Goal: Task Accomplishment & Management: Complete application form

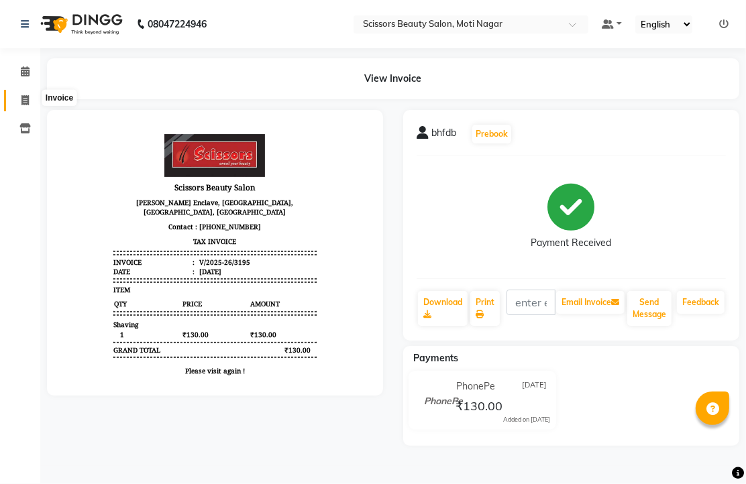
click at [20, 97] on span at bounding box center [24, 100] width 23 height 15
select select "service"
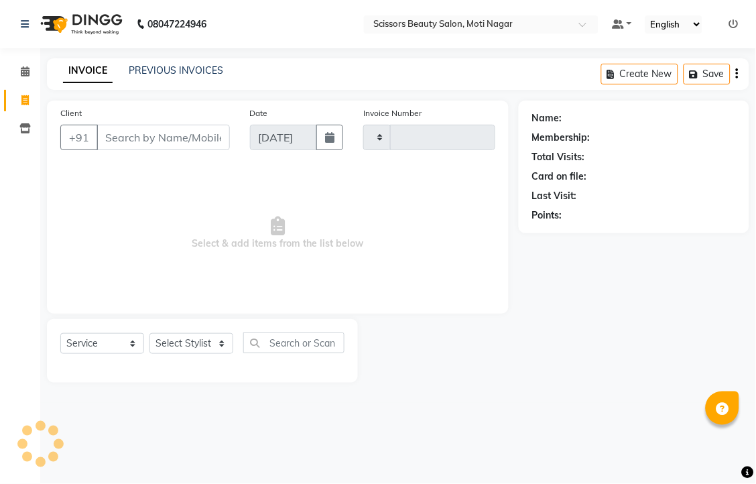
type input "3196"
select select "7057"
click at [141, 150] on input "Client" at bounding box center [163, 137] width 133 height 25
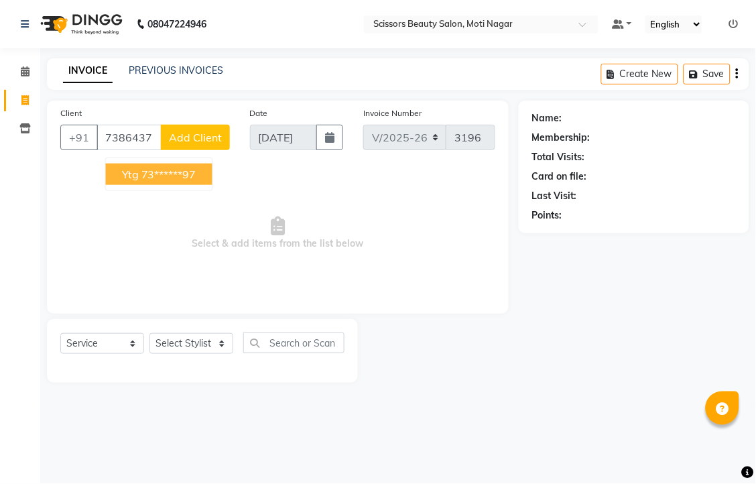
click at [182, 181] on ngb-highlight "73******97" at bounding box center [168, 174] width 55 height 13
type input "73******97"
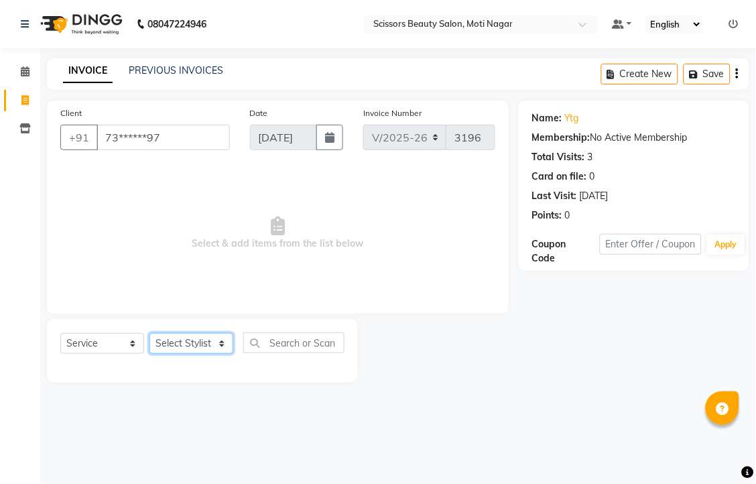
click at [211, 354] on select "Select Stylist Arman [PERSON_NAME] [PERSON_NAME] [PERSON_NAME] Sir Staff" at bounding box center [192, 343] width 84 height 21
select select "81450"
click at [154, 354] on select "Select Stylist Arman [PERSON_NAME] [PERSON_NAME] [PERSON_NAME] Sir Staff" at bounding box center [192, 343] width 84 height 21
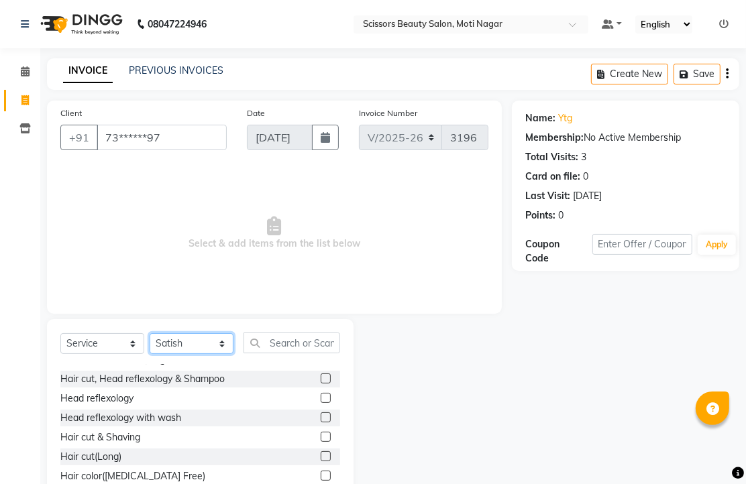
scroll to position [223, 0]
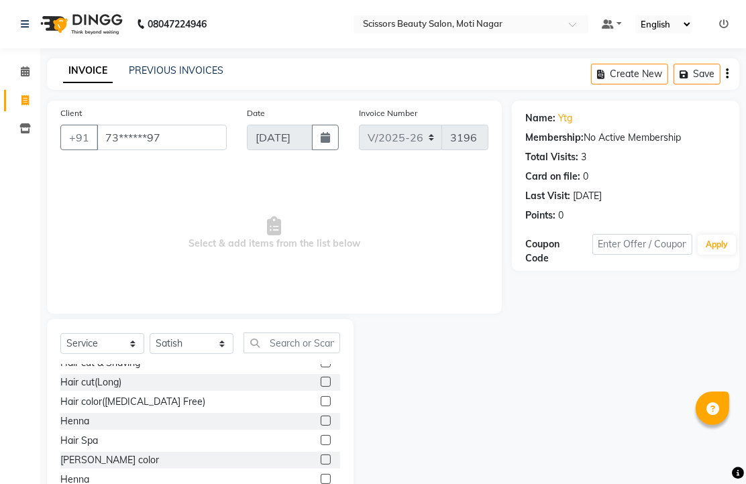
click at [321, 387] on label at bounding box center [326, 382] width 10 height 10
click at [321, 387] on input "checkbox" at bounding box center [325, 382] width 9 height 9
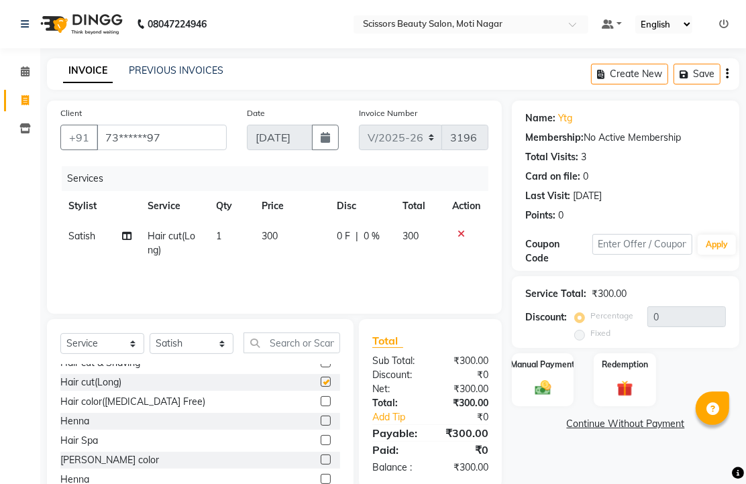
checkbox input "false"
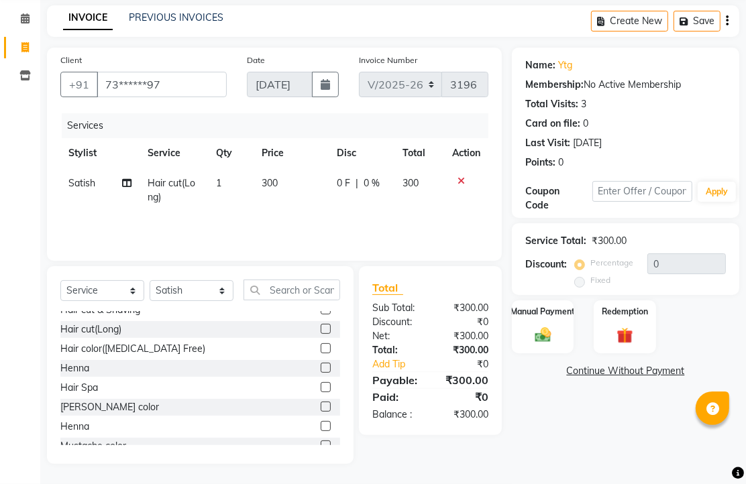
click at [457, 176] on icon at bounding box center [460, 180] width 7 height 9
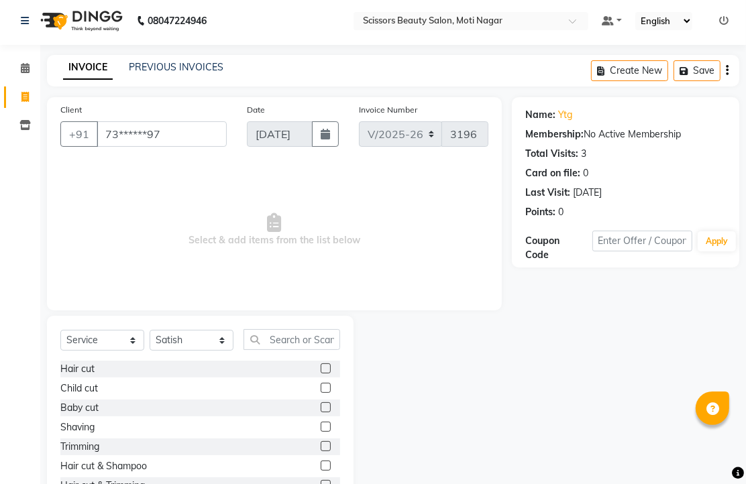
scroll to position [0, 0]
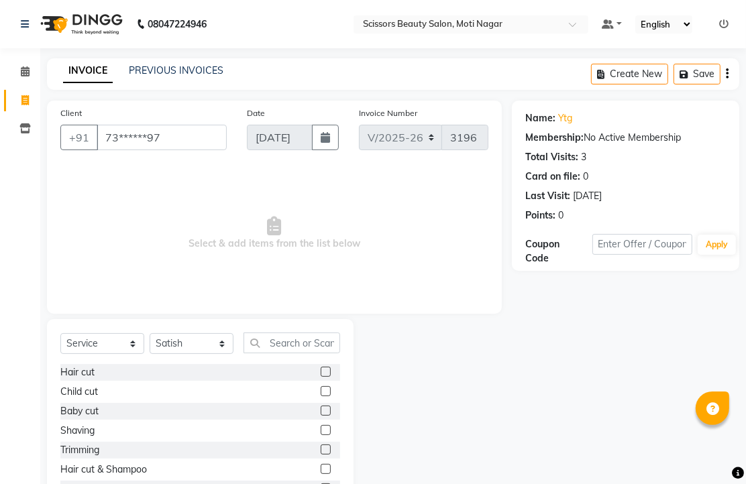
click at [321, 377] on label at bounding box center [326, 372] width 10 height 10
click at [321, 377] on input "checkbox" at bounding box center [325, 372] width 9 height 9
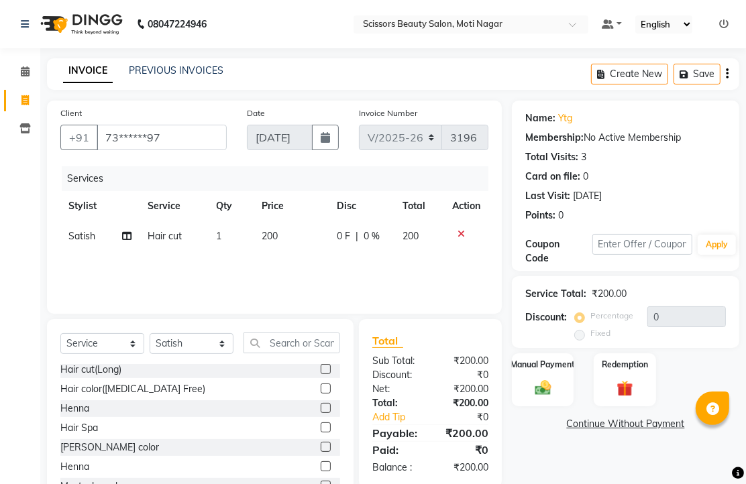
checkbox input "false"
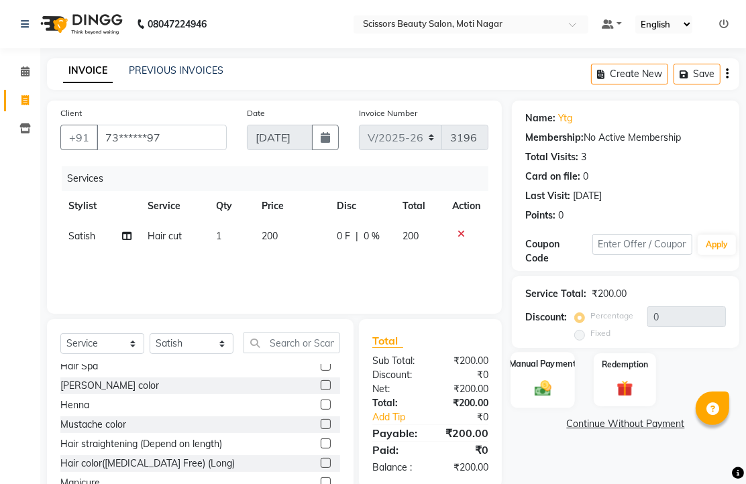
click at [537, 408] on div "Manual Payment" at bounding box center [542, 380] width 64 height 56
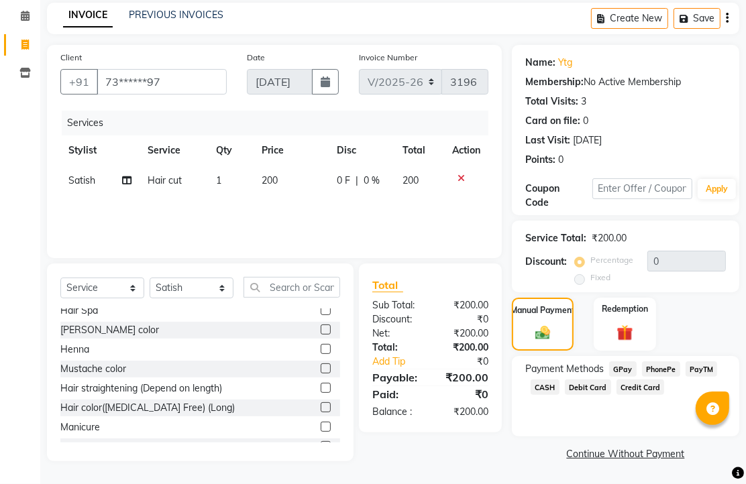
scroll to position [109, 0]
click at [658, 365] on span "PhonePe" at bounding box center [661, 368] width 38 height 15
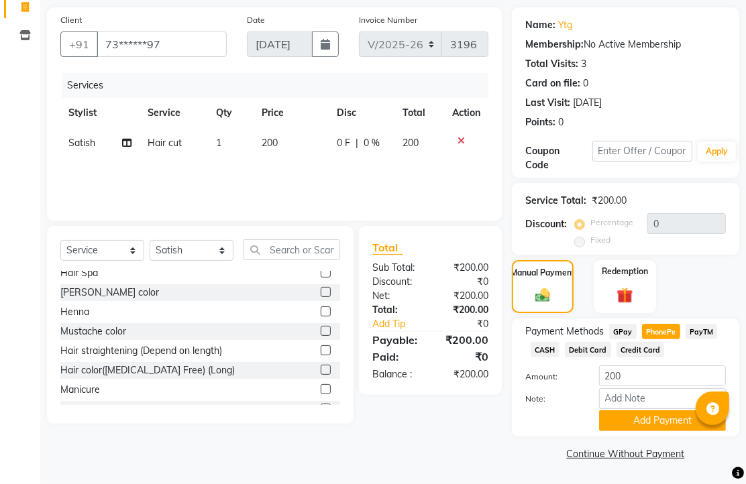
scroll to position [166, 0]
click at [625, 411] on button "Add Payment" at bounding box center [662, 420] width 127 height 21
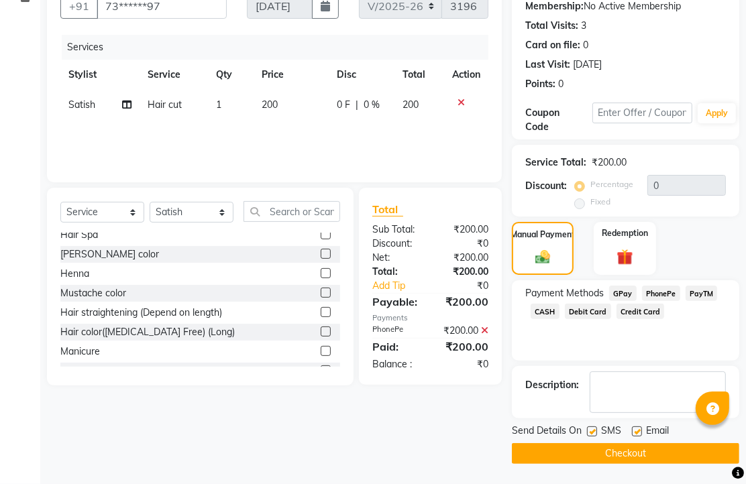
scroll to position [204, 0]
drag, startPoint x: 640, startPoint y: 424, endPoint x: 619, endPoint y: 461, distance: 42.9
click at [638, 426] on label at bounding box center [637, 431] width 10 height 10
click at [638, 428] on input "checkbox" at bounding box center [636, 432] width 9 height 9
checkbox input "false"
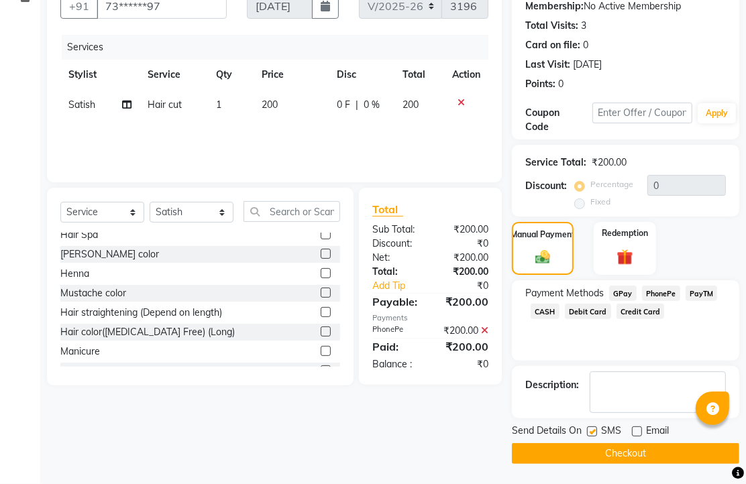
click at [618, 451] on button "Checkout" at bounding box center [625, 453] width 227 height 21
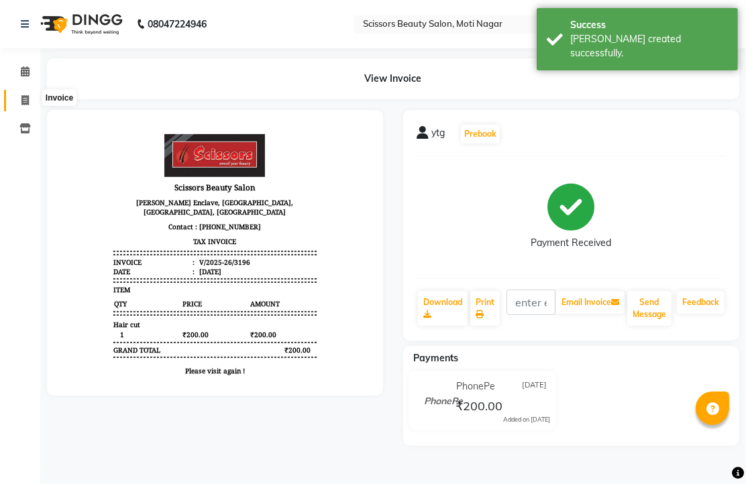
click at [29, 103] on span at bounding box center [24, 100] width 23 height 15
select select "service"
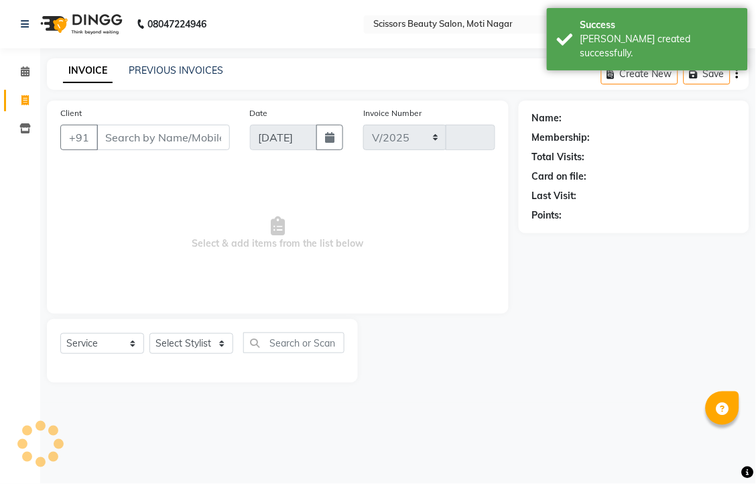
select select "7057"
type input "3197"
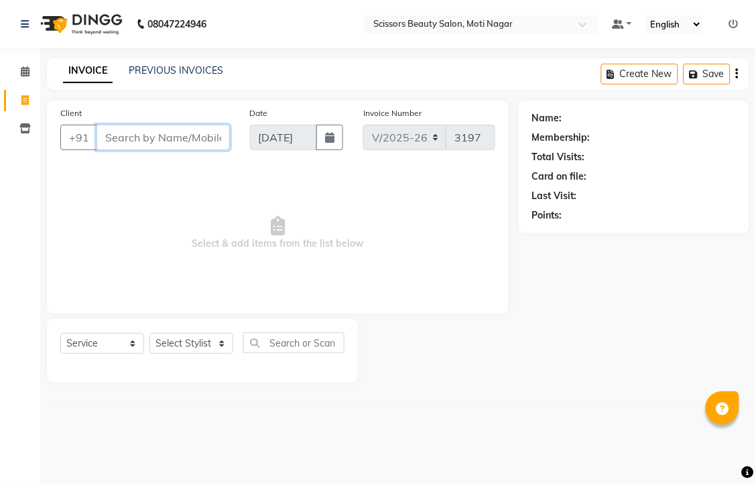
click at [178, 150] on input "Client" at bounding box center [163, 137] width 133 height 25
click at [194, 150] on input "Client" at bounding box center [163, 137] width 133 height 25
click at [190, 150] on input "Client" at bounding box center [163, 137] width 133 height 25
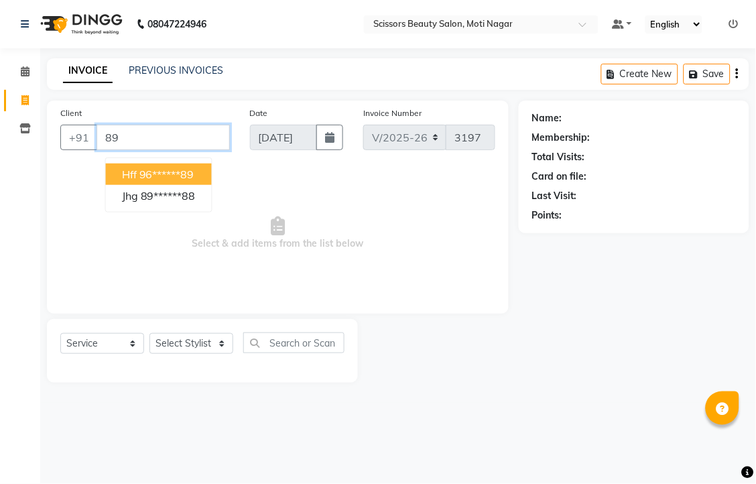
type input "8"
click at [198, 181] on ngb-highlight "89******76" at bounding box center [170, 174] width 55 height 13
type input "89******76"
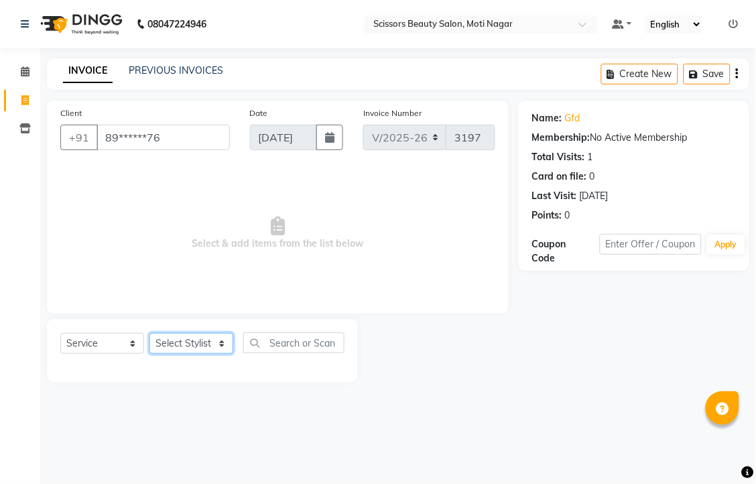
click at [176, 354] on select "Select Stylist Arman [PERSON_NAME] [PERSON_NAME] [PERSON_NAME] Sir Staff" at bounding box center [192, 343] width 84 height 21
select select "58456"
click at [154, 354] on select "Select Stylist Arman [PERSON_NAME] [PERSON_NAME] [PERSON_NAME] Sir Staff" at bounding box center [192, 343] width 84 height 21
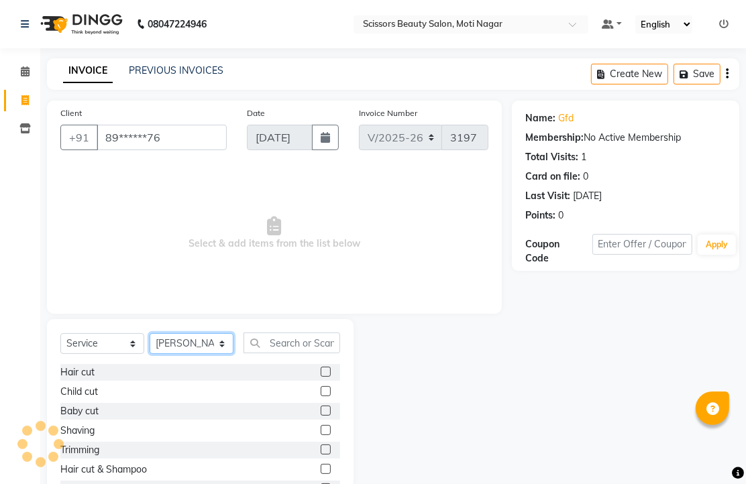
scroll to position [74, 0]
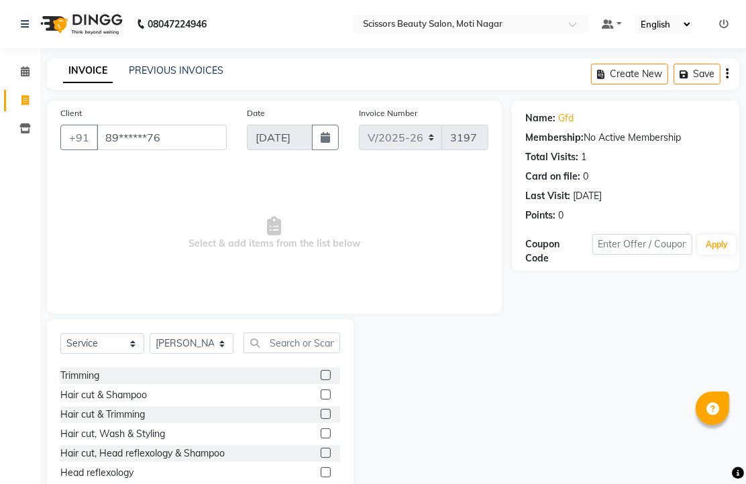
click at [321, 419] on label at bounding box center [326, 414] width 10 height 10
click at [321, 419] on input "checkbox" at bounding box center [325, 414] width 9 height 9
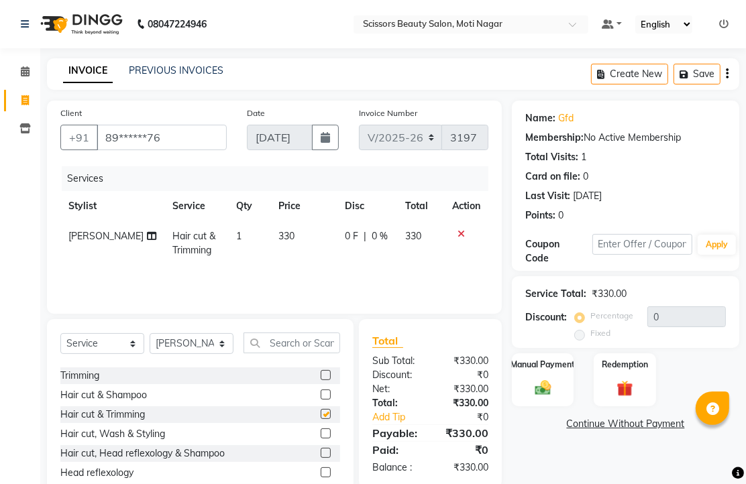
checkbox input "false"
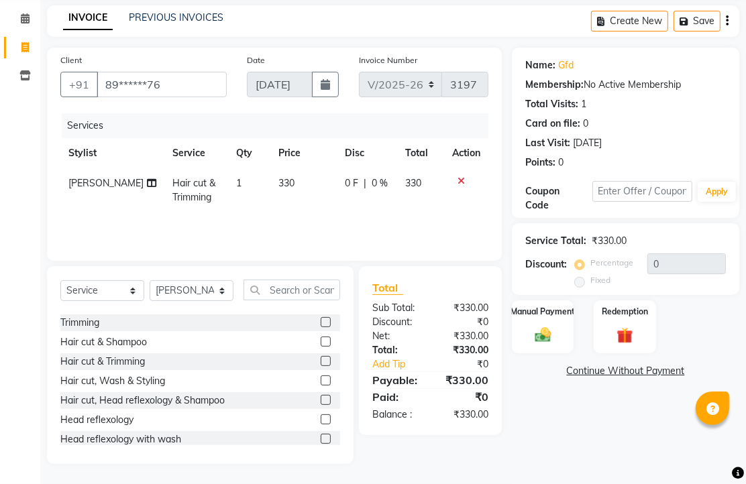
scroll to position [105, 0]
drag, startPoint x: 544, startPoint y: 327, endPoint x: 566, endPoint y: 337, distance: 23.7
click at [544, 329] on img at bounding box center [542, 334] width 27 height 19
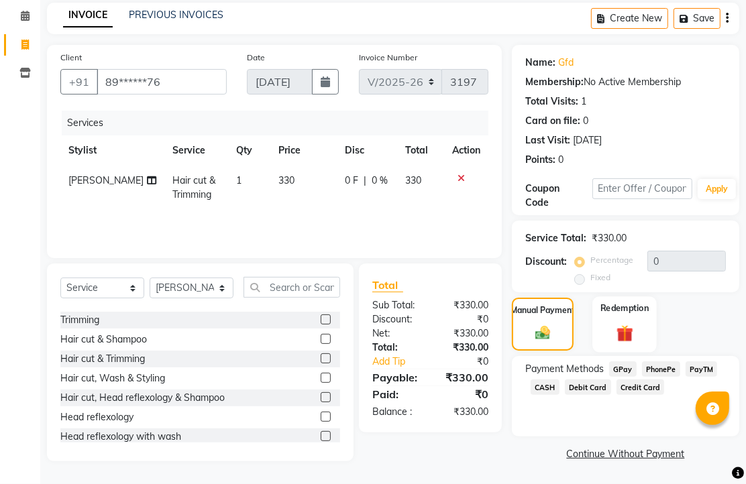
scroll to position [109, 0]
click at [676, 365] on span "PhonePe" at bounding box center [661, 368] width 38 height 15
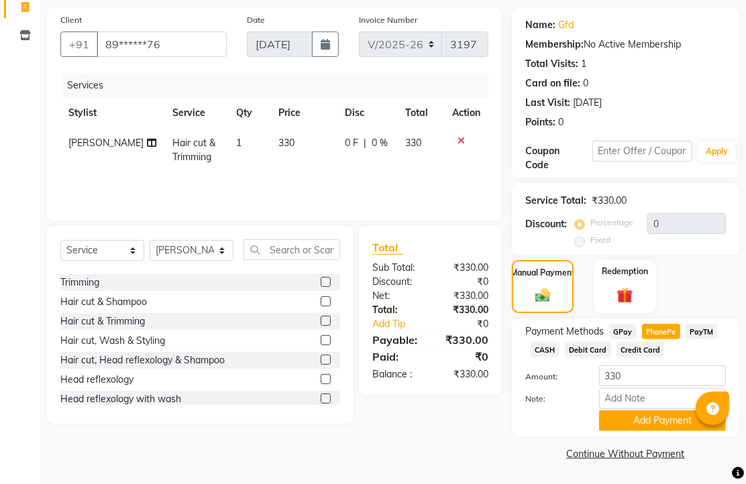
scroll to position [166, 0]
click at [648, 414] on button "Add Payment" at bounding box center [662, 420] width 127 height 21
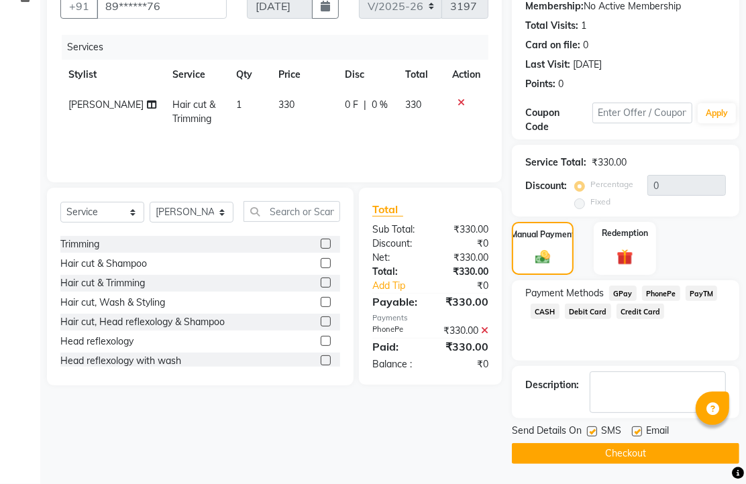
scroll to position [204, 0]
drag, startPoint x: 644, startPoint y: 424, endPoint x: 632, endPoint y: 441, distance: 20.7
click at [642, 426] on label at bounding box center [637, 431] width 10 height 10
click at [640, 428] on input "checkbox" at bounding box center [636, 432] width 9 height 9
checkbox input "false"
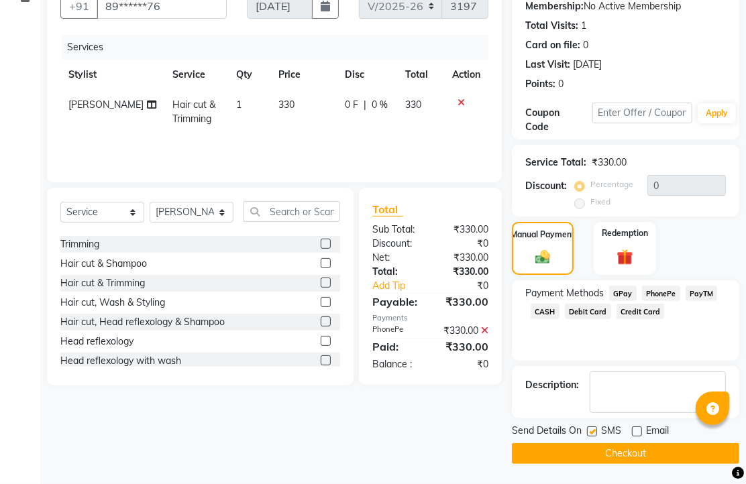
click at [625, 446] on button "Checkout" at bounding box center [625, 453] width 227 height 21
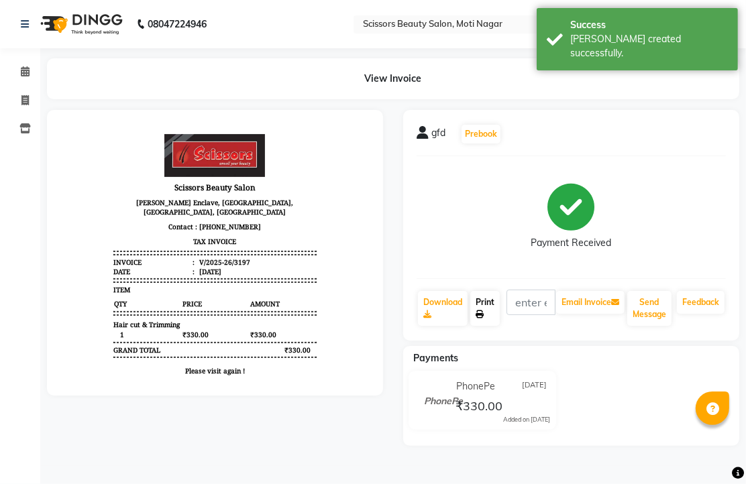
click at [500, 326] on link "Print" at bounding box center [485, 308] width 30 height 35
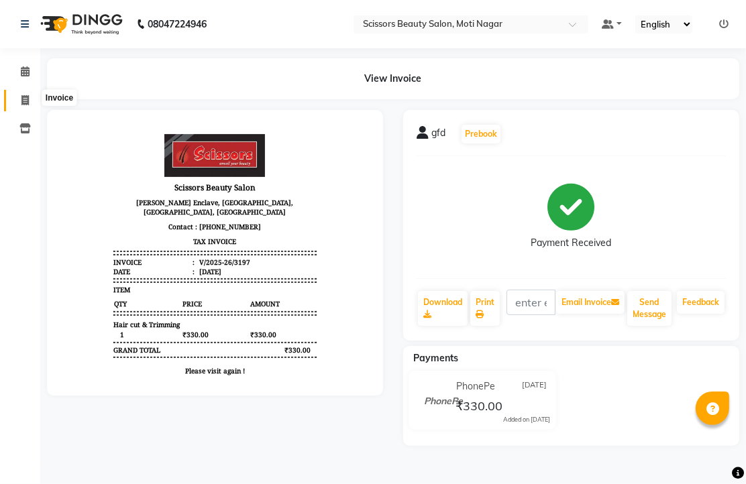
click at [27, 105] on icon at bounding box center [24, 100] width 7 height 10
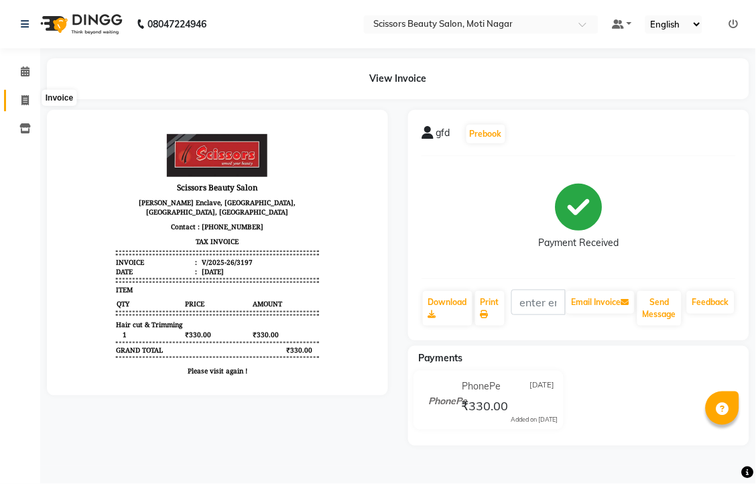
select select "service"
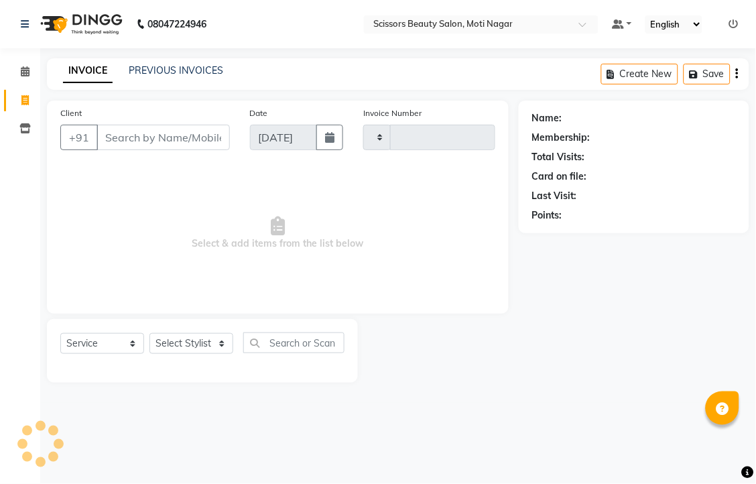
type input "3198"
select select "7057"
click at [152, 150] on input "Client" at bounding box center [163, 137] width 133 height 25
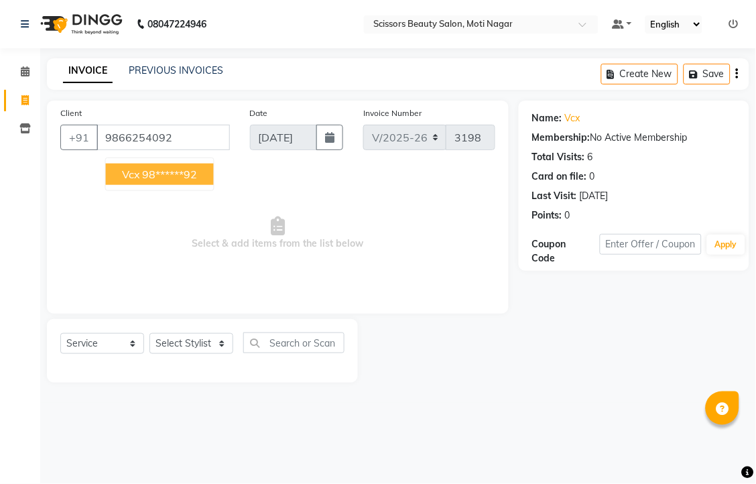
click at [166, 181] on ngb-highlight "98******92" at bounding box center [170, 174] width 55 height 13
type input "98******92"
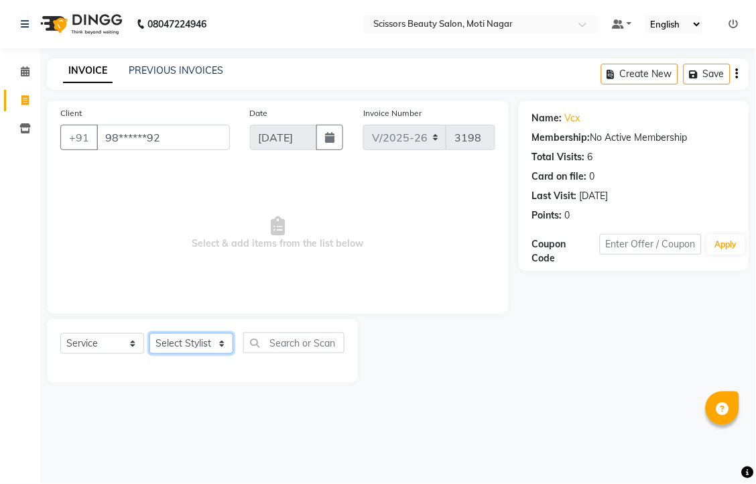
click at [203, 354] on select "Select Stylist Arman [PERSON_NAME] [PERSON_NAME] [PERSON_NAME] Sir Staff" at bounding box center [192, 343] width 84 height 21
select select "89632"
click at [154, 354] on select "Select Stylist Arman [PERSON_NAME] [PERSON_NAME] [PERSON_NAME] Sir Staff" at bounding box center [192, 343] width 84 height 21
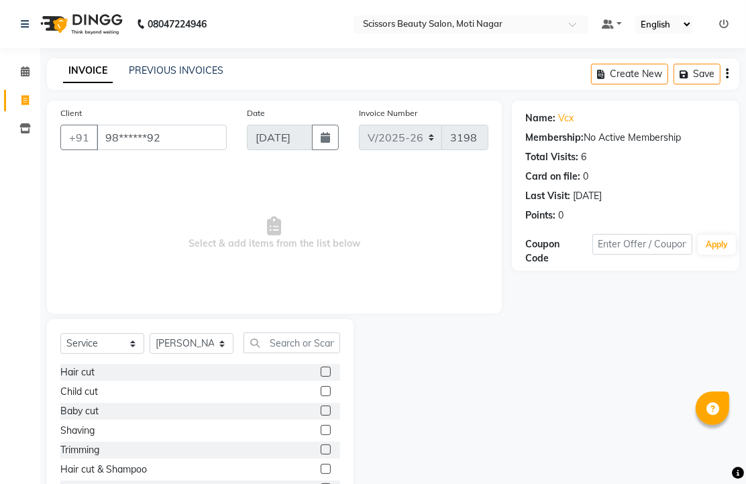
click at [321, 377] on label at bounding box center [326, 372] width 10 height 10
click at [321, 377] on input "checkbox" at bounding box center [325, 372] width 9 height 9
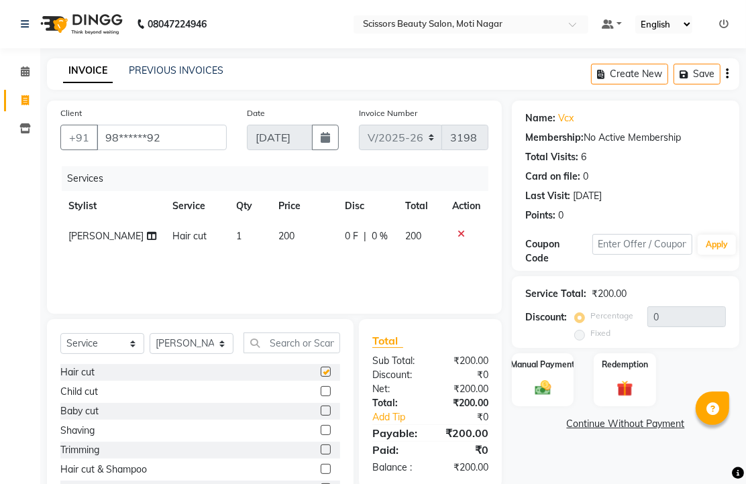
checkbox input "false"
click at [545, 398] on img at bounding box center [542, 387] width 27 height 19
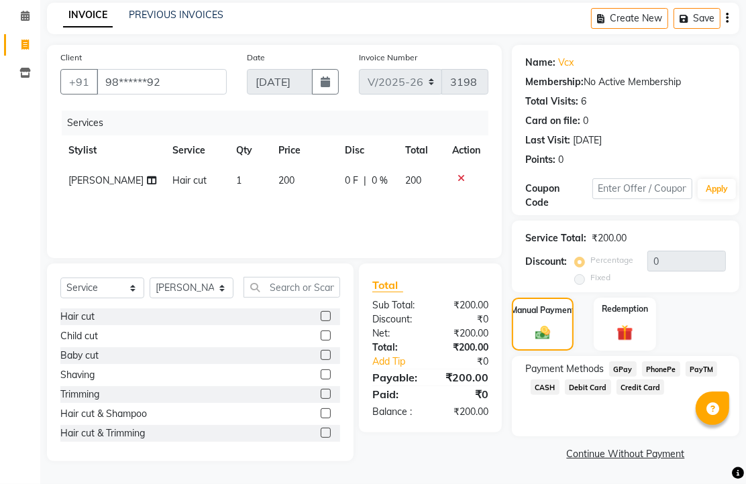
scroll to position [109, 0]
click at [669, 370] on span "PhonePe" at bounding box center [661, 368] width 38 height 15
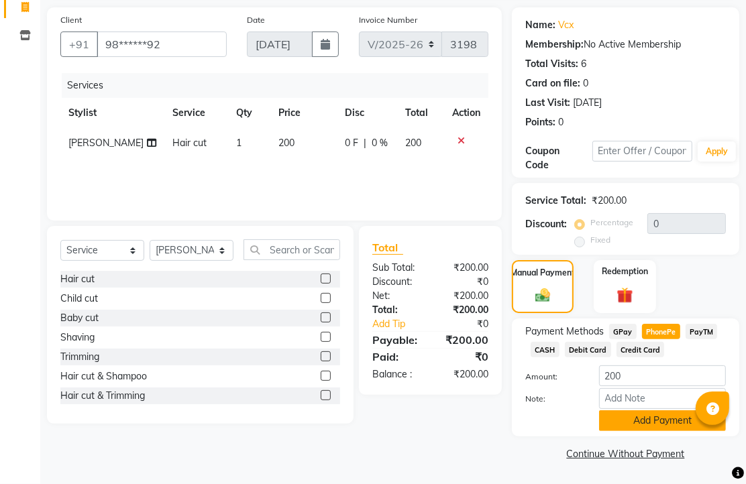
click at [665, 410] on button "Add Payment" at bounding box center [662, 420] width 127 height 21
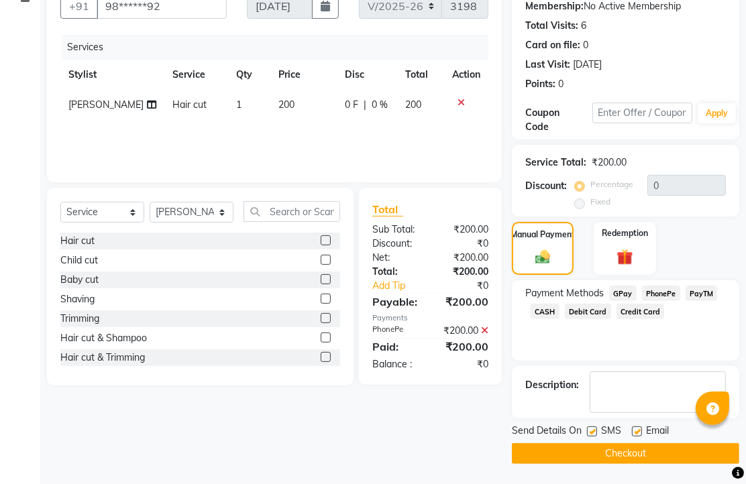
scroll to position [204, 0]
click at [642, 426] on label at bounding box center [637, 431] width 10 height 10
click at [640, 428] on input "checkbox" at bounding box center [636, 432] width 9 height 9
checkbox input "false"
click at [657, 447] on button "Checkout" at bounding box center [625, 453] width 227 height 21
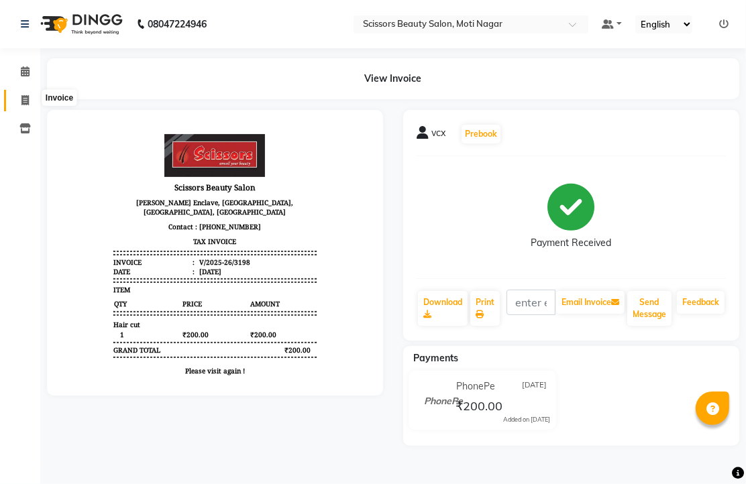
click at [21, 101] on icon at bounding box center [24, 100] width 7 height 10
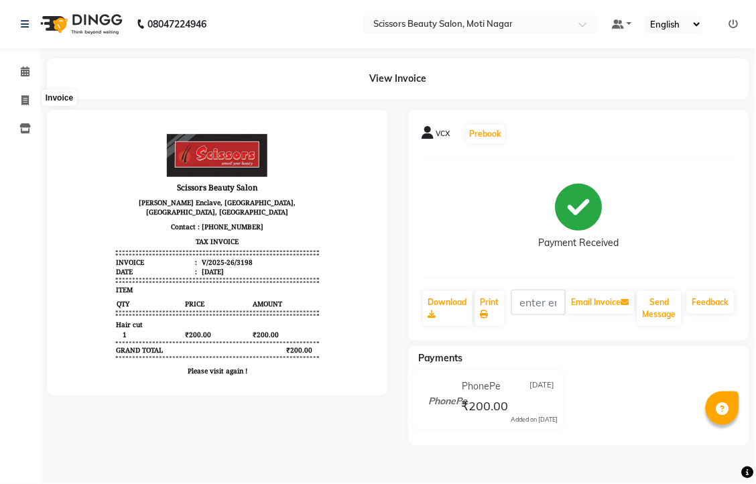
select select "service"
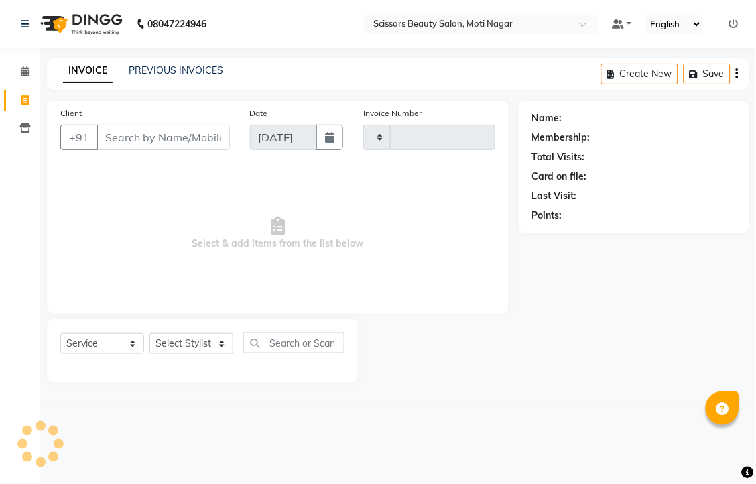
click at [192, 150] on input "Client" at bounding box center [163, 137] width 133 height 25
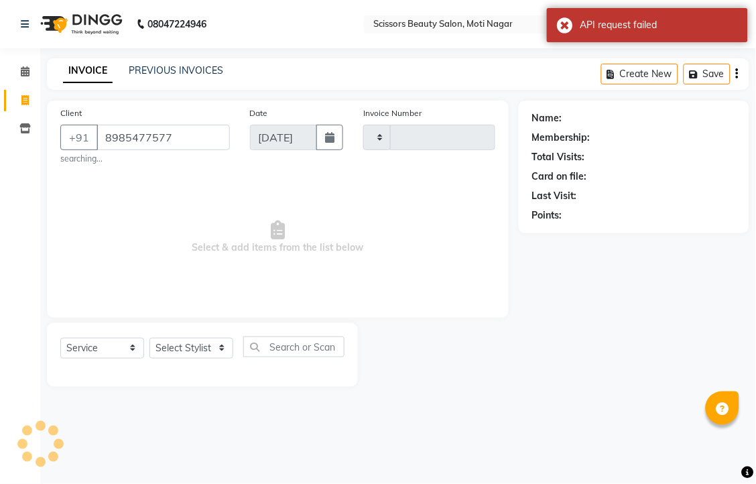
type input "8985477577"
click at [181, 359] on select "Select Stylist" at bounding box center [192, 348] width 84 height 21
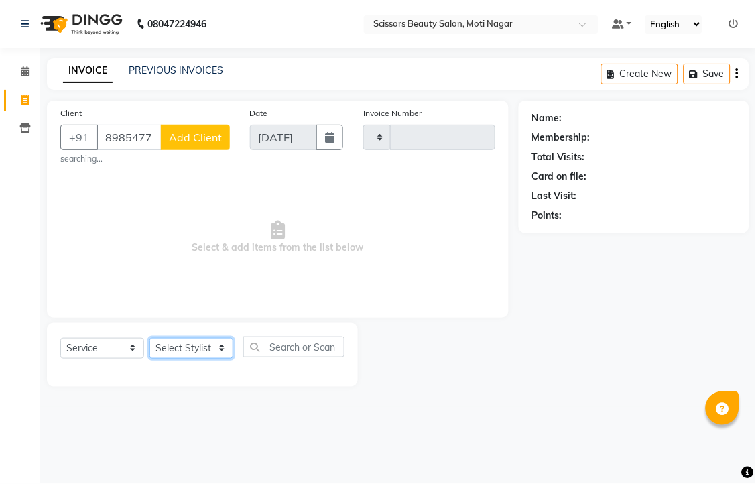
click at [178, 359] on select "Select Stylist" at bounding box center [192, 348] width 84 height 21
click at [184, 359] on select "Select Stylist" at bounding box center [192, 348] width 84 height 21
click at [363, 224] on span "Select & add items from the list below" at bounding box center [277, 237] width 435 height 134
click at [196, 359] on select "Select Stylist" at bounding box center [192, 348] width 84 height 21
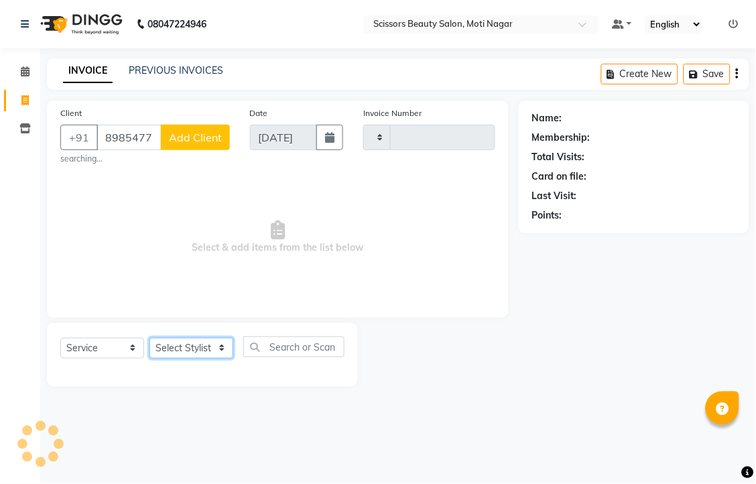
click at [198, 359] on select "Select Stylist" at bounding box center [192, 348] width 84 height 21
click at [207, 359] on select "Select Stylist" at bounding box center [192, 348] width 84 height 21
click at [186, 144] on span "Add Client" at bounding box center [195, 137] width 53 height 13
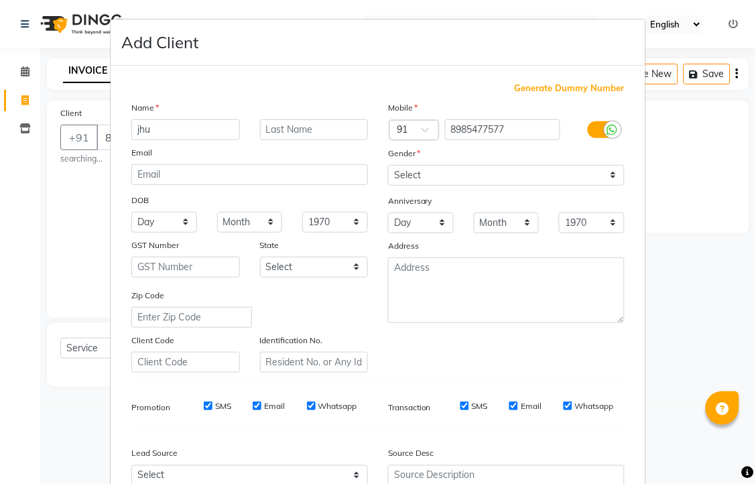
type input "jhu"
click at [459, 186] on select "Select [DEMOGRAPHIC_DATA] [DEMOGRAPHIC_DATA] Other Prefer Not To Say" at bounding box center [506, 175] width 237 height 21
select select "[DEMOGRAPHIC_DATA]"
click at [388, 186] on select "Select [DEMOGRAPHIC_DATA] [DEMOGRAPHIC_DATA] Other Prefer Not To Say" at bounding box center [506, 175] width 237 height 21
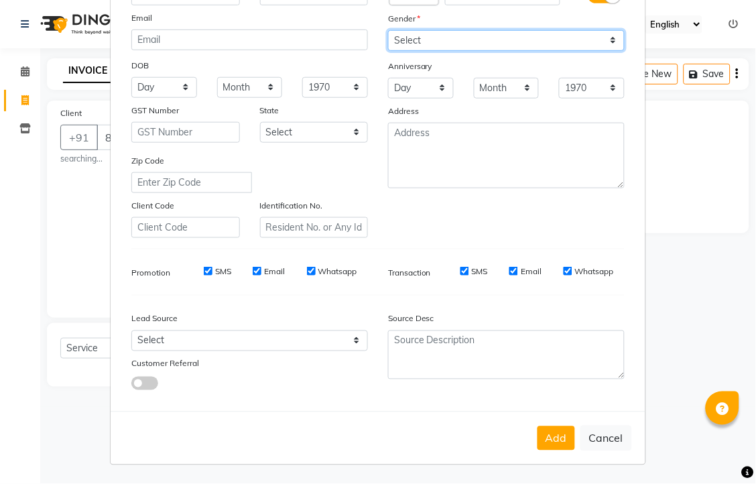
scroll to position [223, 0]
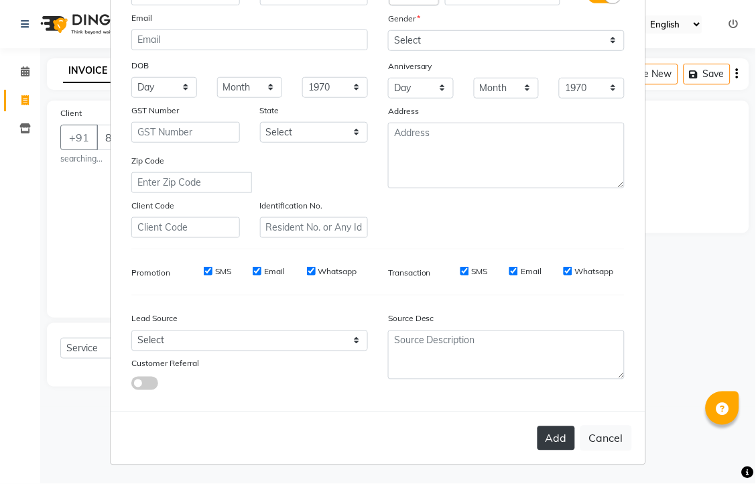
click at [538, 451] on button "Add" at bounding box center [557, 438] width 38 height 24
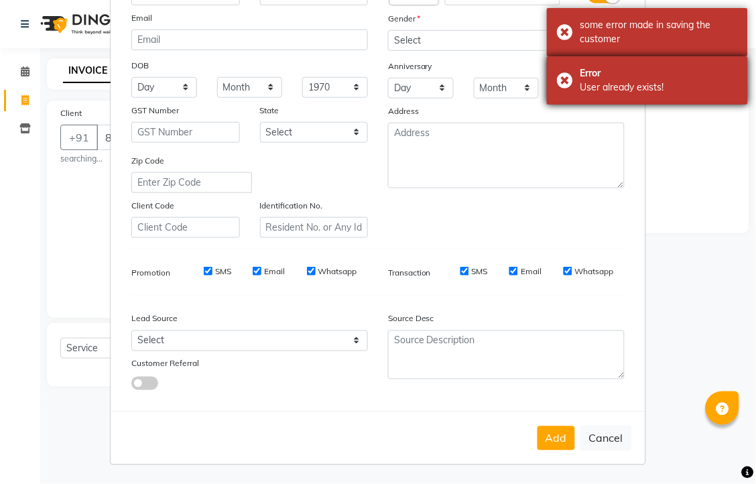
click at [570, 82] on div "Error User already exists!" at bounding box center [647, 80] width 201 height 48
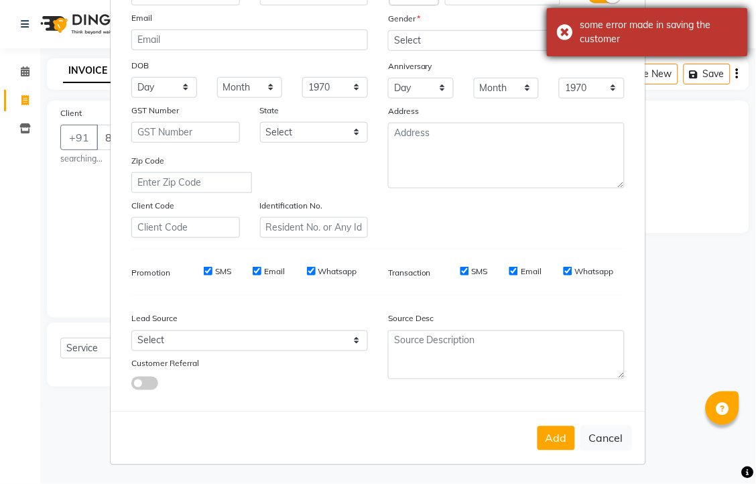
click at [555, 32] on div "some error made in saving the customer" at bounding box center [647, 32] width 201 height 48
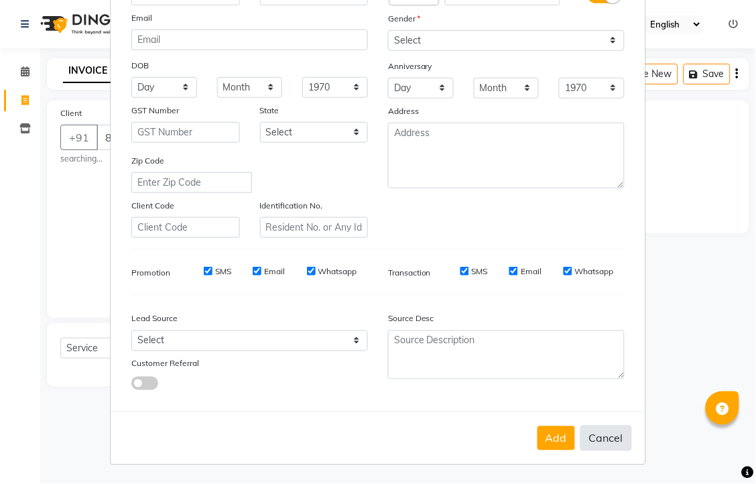
click at [584, 451] on button "Cancel" at bounding box center [607, 438] width 52 height 25
select select
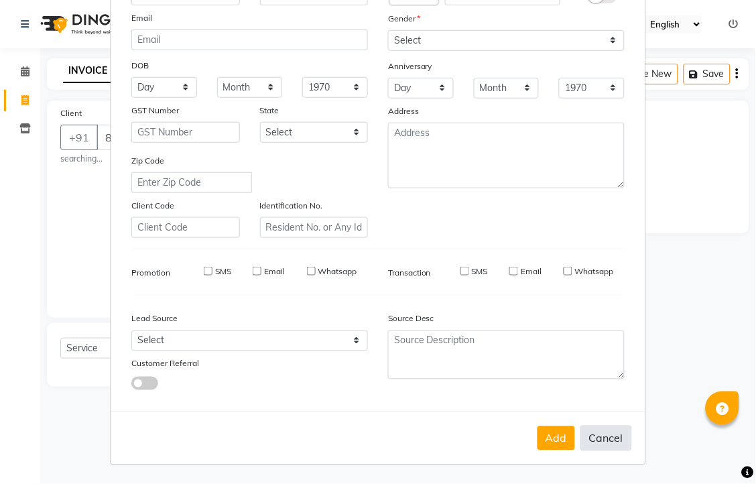
select select
checkbox input "false"
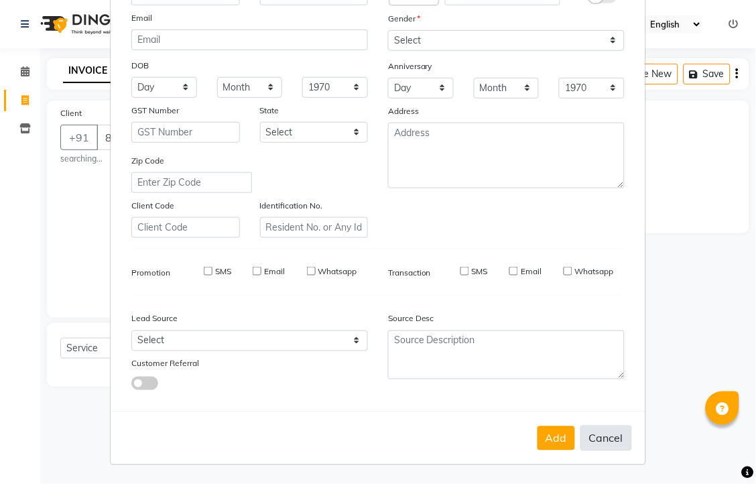
checkbox input "false"
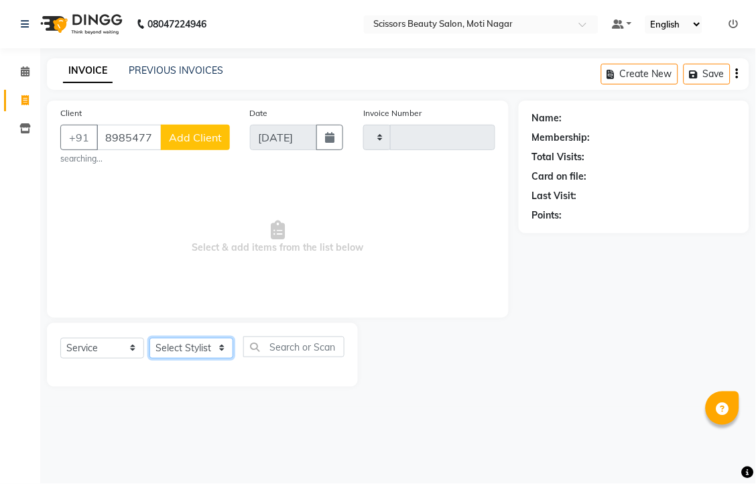
click at [182, 359] on select "Select Stylist" at bounding box center [192, 348] width 84 height 21
click at [139, 150] on input "8985477577" at bounding box center [129, 137] width 65 height 25
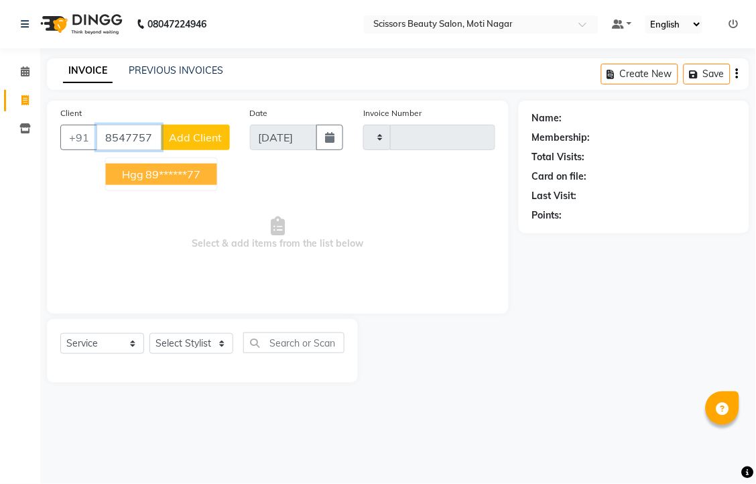
click at [184, 181] on ngb-highlight "89******77" at bounding box center [173, 174] width 55 height 13
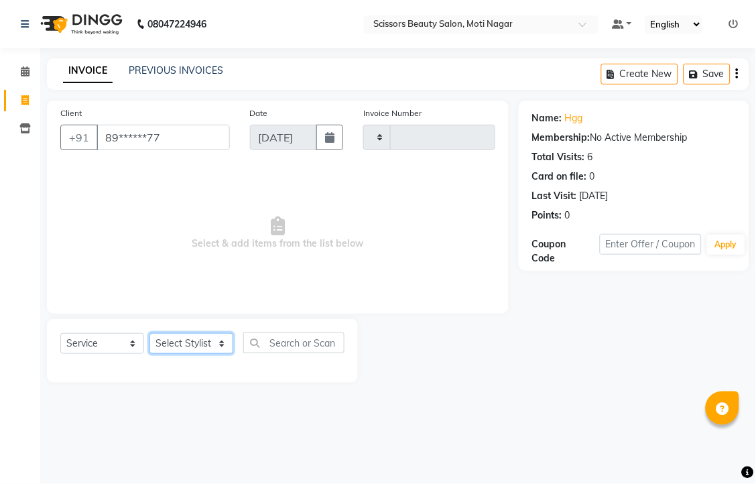
click at [188, 354] on select "Select Stylist" at bounding box center [192, 343] width 84 height 21
click at [179, 354] on select "Select Stylist" at bounding box center [192, 343] width 84 height 21
click at [183, 354] on select "Select Stylist" at bounding box center [192, 343] width 84 height 21
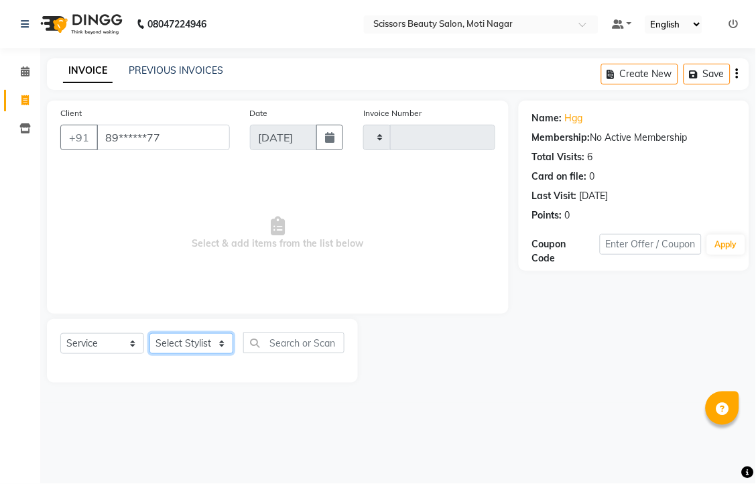
click at [183, 354] on select "Select Stylist" at bounding box center [192, 343] width 84 height 21
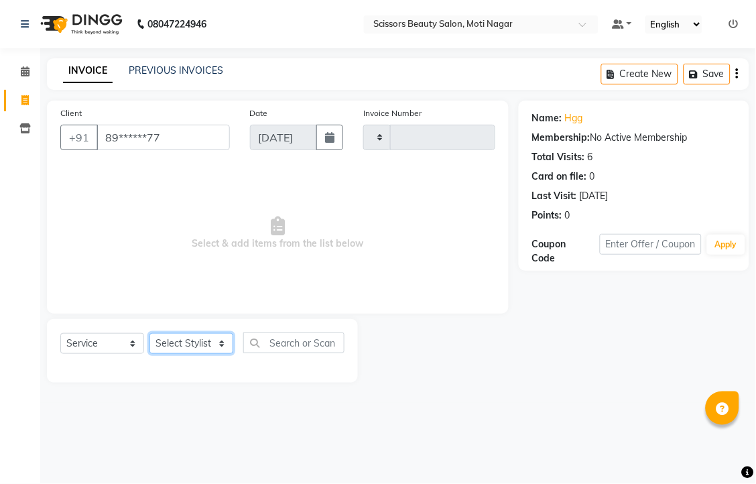
click at [183, 354] on select "Select Stylist" at bounding box center [192, 343] width 84 height 21
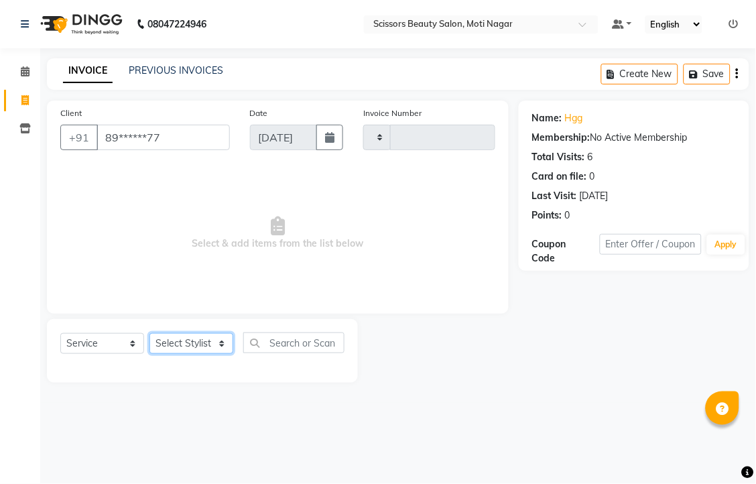
click at [183, 354] on select "Select Stylist" at bounding box center [192, 343] width 84 height 21
click at [213, 354] on select "Select Stylist" at bounding box center [192, 343] width 84 height 21
click at [154, 354] on select "Select Stylist" at bounding box center [192, 343] width 84 height 21
click at [215, 354] on select "Select Stylist" at bounding box center [192, 343] width 84 height 21
click at [216, 150] on input "89******77" at bounding box center [163, 137] width 133 height 25
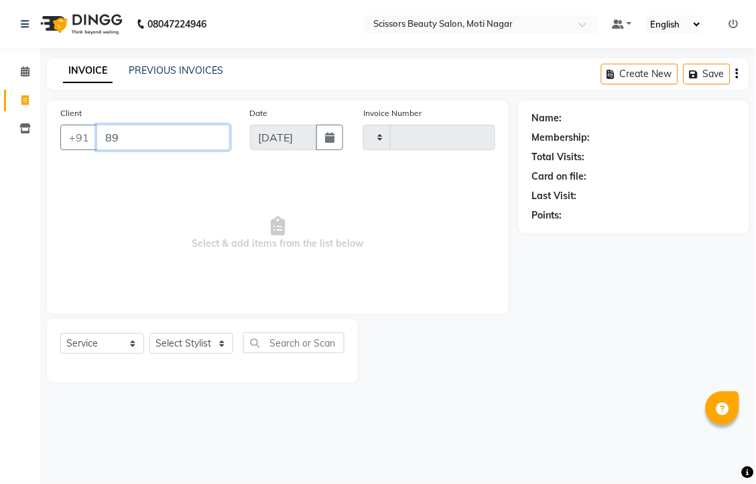
type input "8"
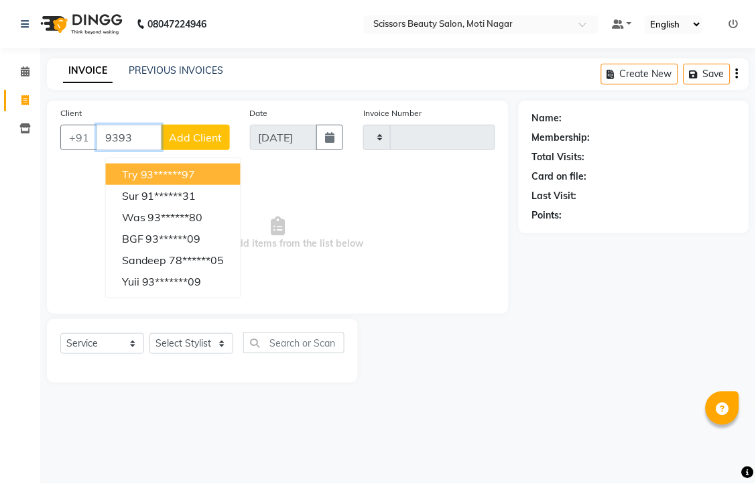
click at [191, 182] on button "try 93******97" at bounding box center [173, 174] width 135 height 21
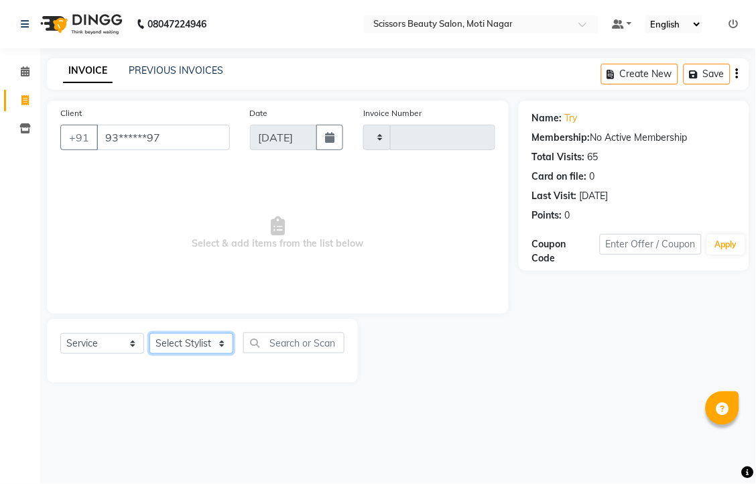
click at [168, 354] on select "Select Stylist" at bounding box center [192, 343] width 84 height 21
click at [201, 148] on input "93******97" at bounding box center [163, 137] width 133 height 25
type input "9"
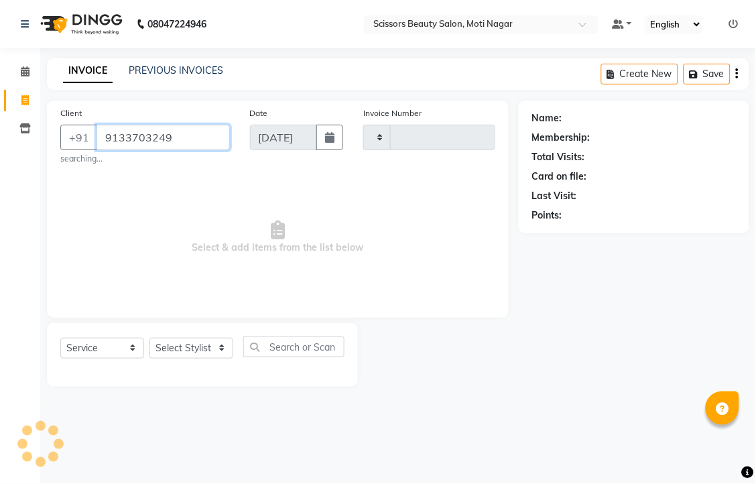
type input "9133703249"
click at [195, 359] on select "Select Stylist" at bounding box center [192, 348] width 84 height 21
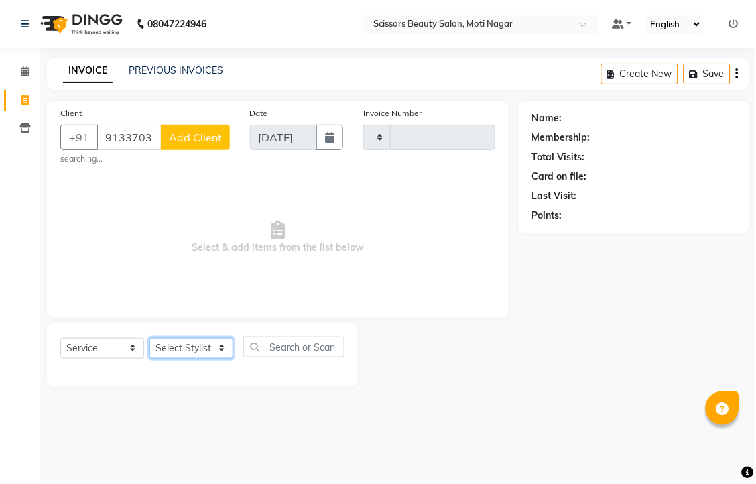
click at [162, 359] on select "Select Stylist" at bounding box center [192, 348] width 84 height 21
click at [182, 359] on select "Select Stylist" at bounding box center [192, 348] width 84 height 21
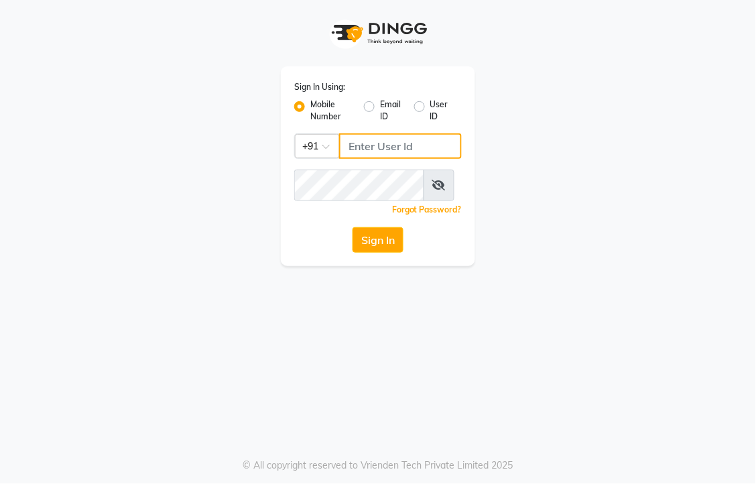
click at [388, 159] on input "Username" at bounding box center [400, 145] width 123 height 25
type input "9393027297"
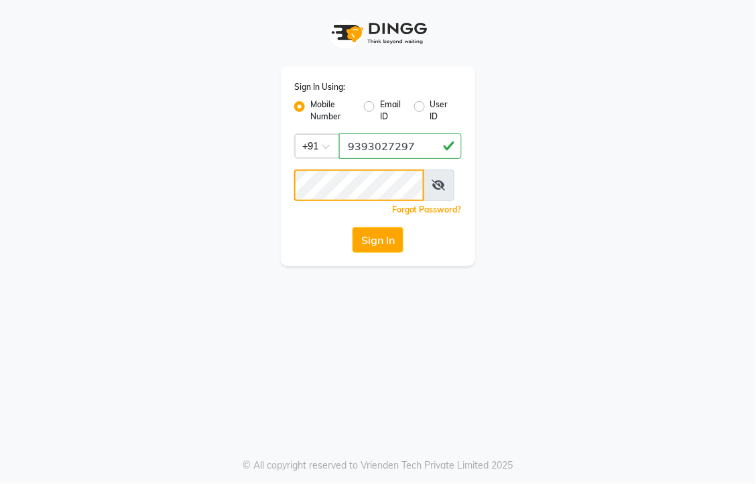
scroll to position [0, 0]
click at [401, 253] on button "Sign In" at bounding box center [378, 239] width 51 height 25
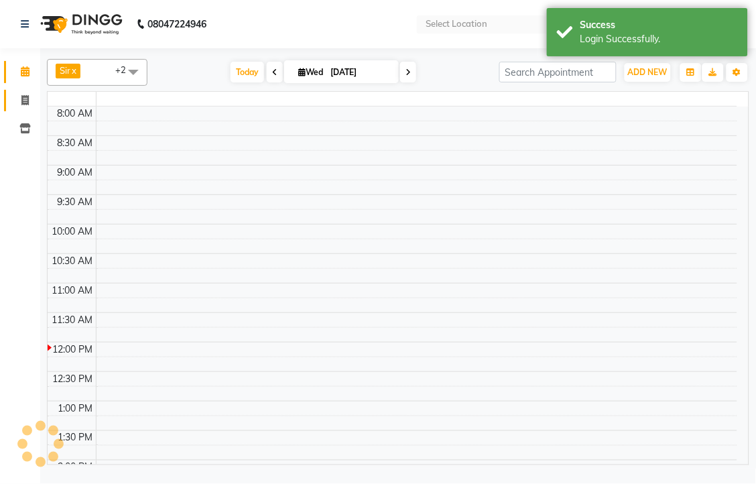
select select "en"
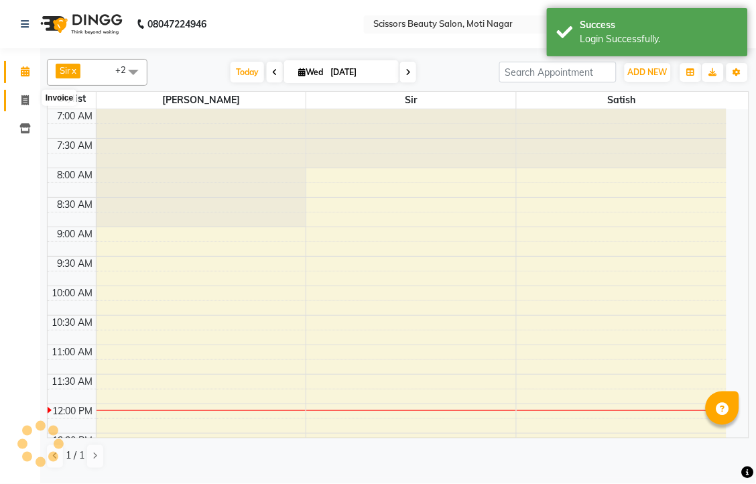
click at [27, 102] on icon at bounding box center [24, 100] width 7 height 10
select select "service"
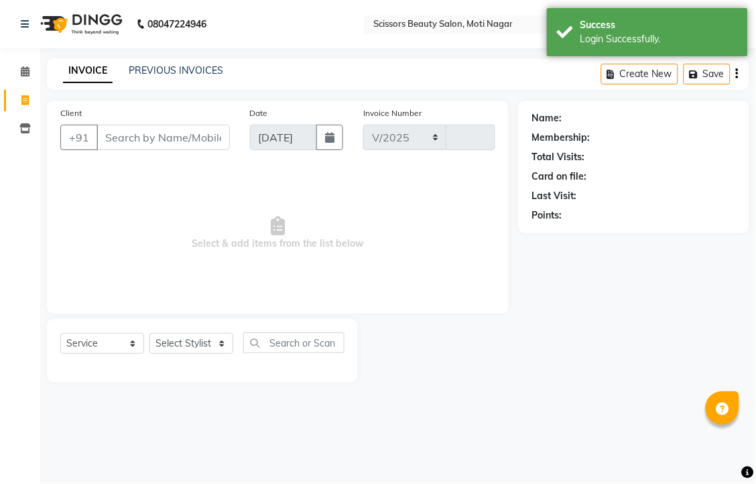
select select "7057"
type input "3199"
click at [175, 150] on input "Client" at bounding box center [163, 137] width 133 height 25
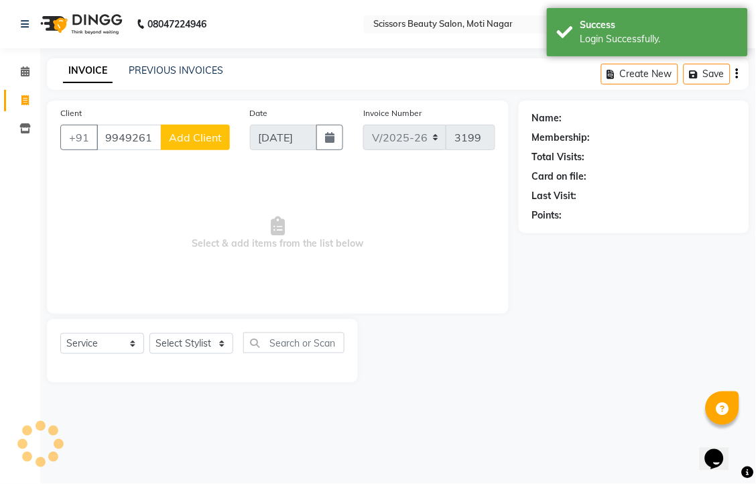
type input "9949261236"
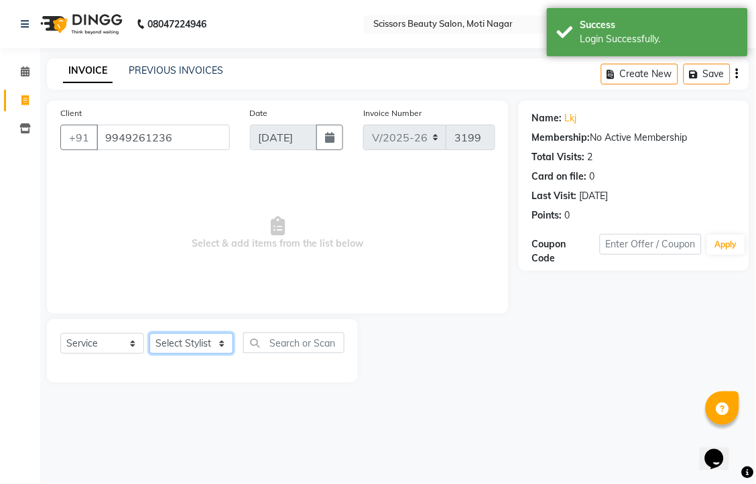
click at [188, 354] on select "Select Stylist Arman [PERSON_NAME] [PERSON_NAME] [PERSON_NAME] Sir Staff" at bounding box center [192, 343] width 84 height 21
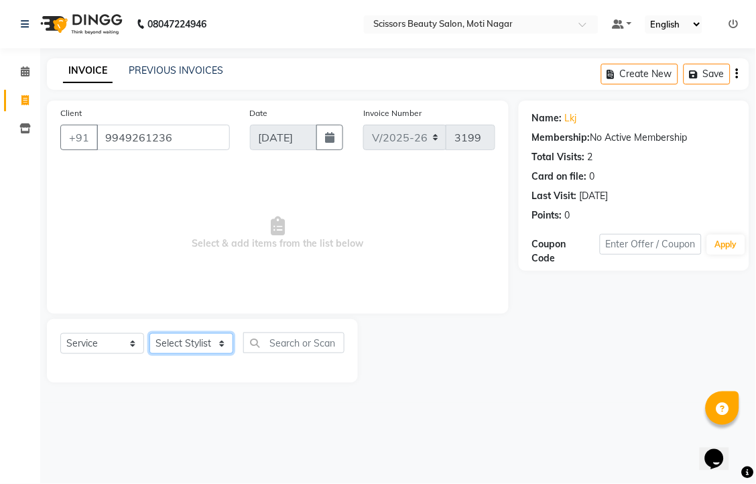
select select "58456"
click at [154, 354] on select "Select Stylist Arman [PERSON_NAME] [PERSON_NAME] [PERSON_NAME] Sir Staff" at bounding box center [192, 343] width 84 height 21
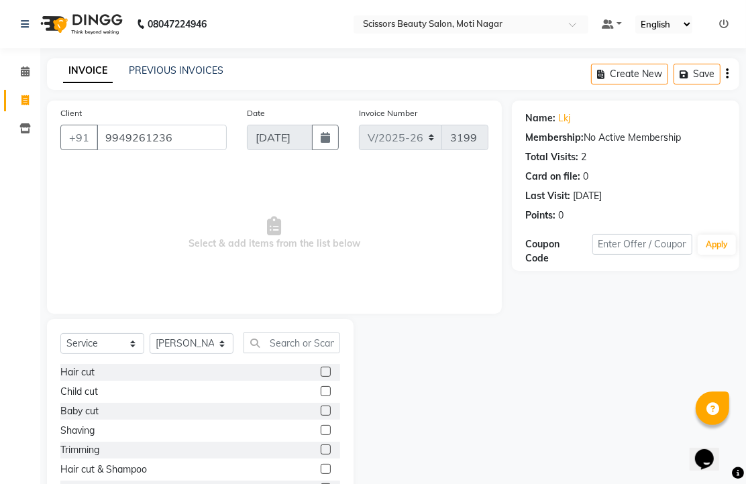
click at [321, 377] on label at bounding box center [326, 372] width 10 height 10
click at [321, 377] on input "checkbox" at bounding box center [325, 372] width 9 height 9
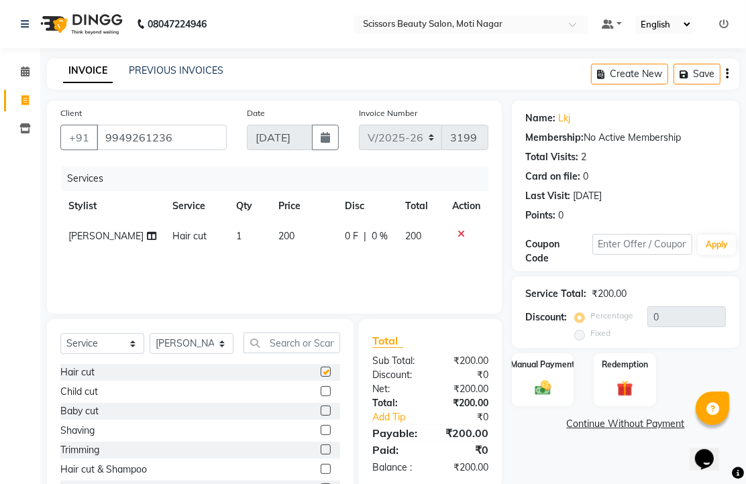
checkbox input "false"
click at [321, 381] on div at bounding box center [325, 374] width 9 height 14
click at [302, 381] on div "Hair cut" at bounding box center [200, 372] width 280 height 17
click at [543, 398] on img at bounding box center [542, 387] width 27 height 19
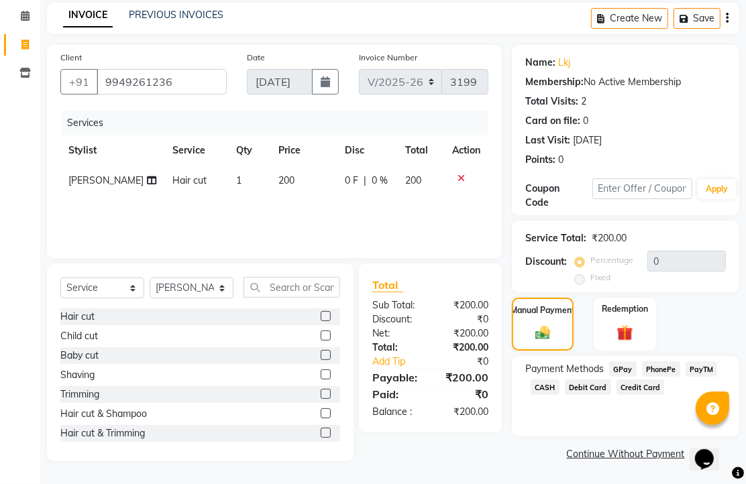
scroll to position [109, 0]
click at [671, 367] on span "PhonePe" at bounding box center [661, 368] width 38 height 15
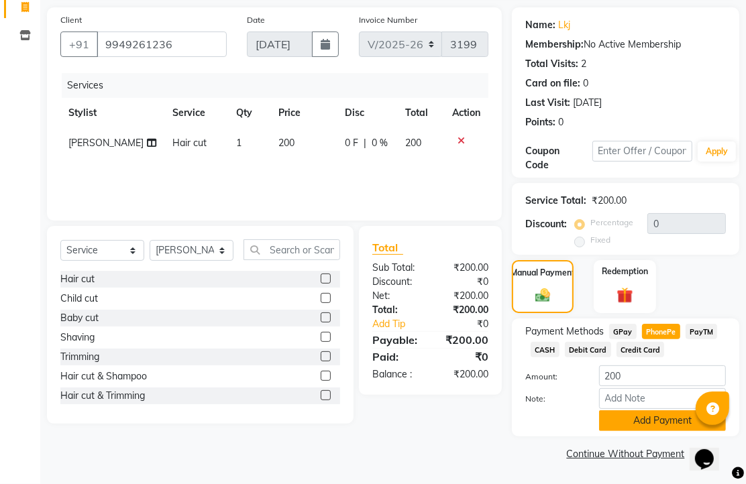
click at [646, 410] on button "Add Payment" at bounding box center [662, 420] width 127 height 21
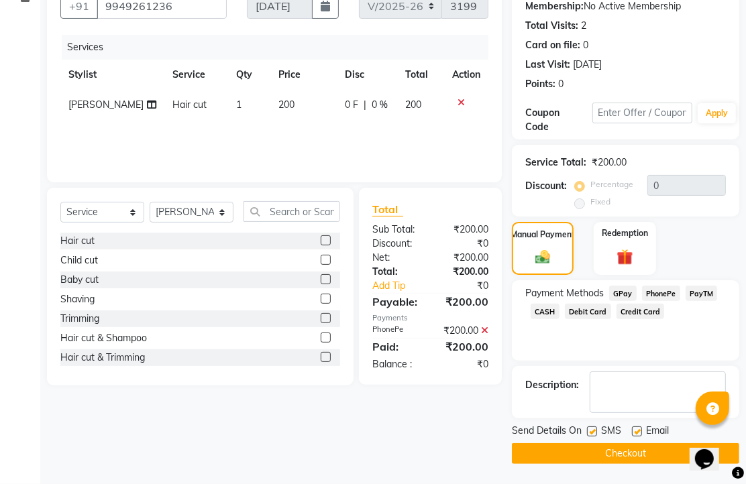
scroll to position [204, 0]
click at [642, 426] on label at bounding box center [637, 431] width 10 height 10
click at [640, 428] on input "checkbox" at bounding box center [636, 432] width 9 height 9
checkbox input "false"
click at [622, 447] on button "Checkout" at bounding box center [625, 453] width 227 height 21
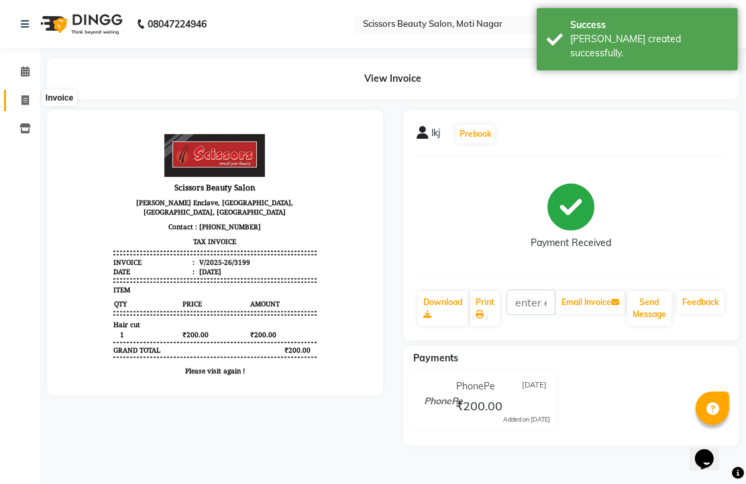
click at [24, 101] on icon at bounding box center [24, 100] width 7 height 10
select select "service"
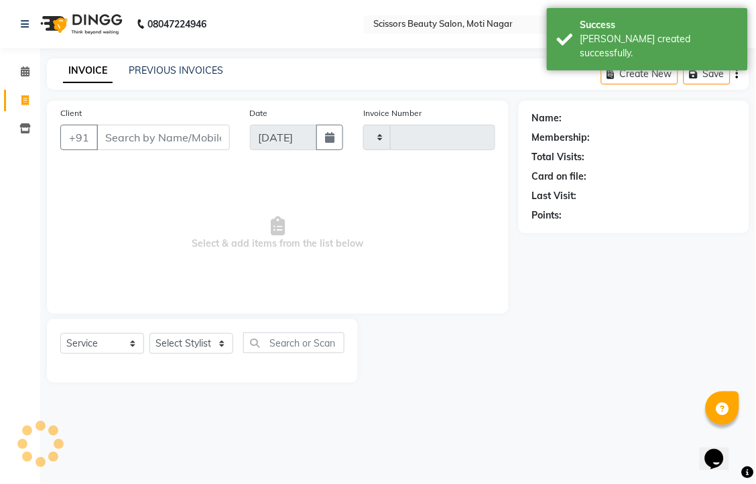
type input "3200"
select select "7057"
click at [198, 150] on input "Client" at bounding box center [163, 137] width 133 height 25
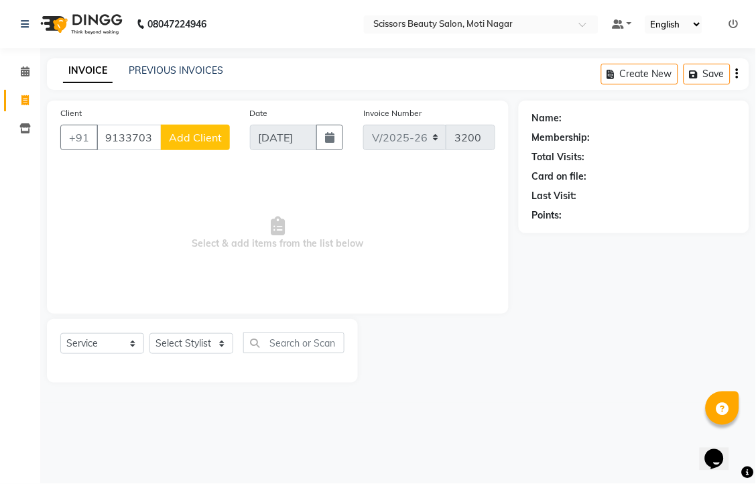
type input "9133703249"
click at [198, 144] on span "Add Client" at bounding box center [195, 137] width 53 height 13
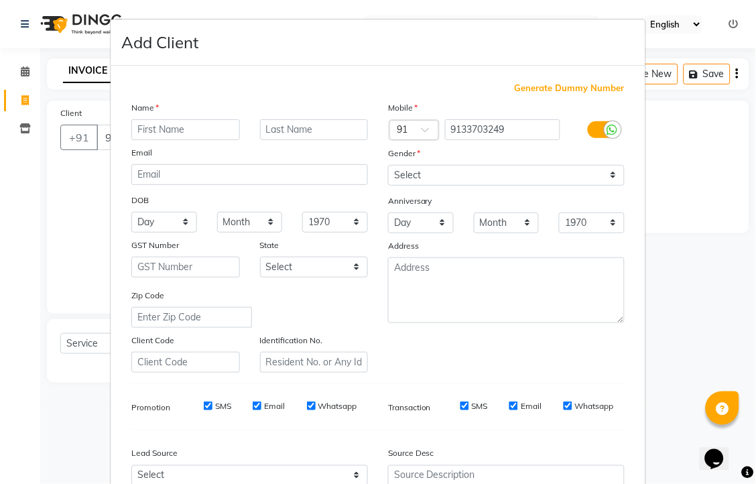
click at [198, 140] on input "text" at bounding box center [185, 129] width 109 height 21
type input "vgf"
click at [467, 186] on select "Select [DEMOGRAPHIC_DATA] [DEMOGRAPHIC_DATA] Other Prefer Not To Say" at bounding box center [506, 175] width 237 height 21
select select "[DEMOGRAPHIC_DATA]"
click at [388, 186] on select "Select [DEMOGRAPHIC_DATA] [DEMOGRAPHIC_DATA] Other Prefer Not To Say" at bounding box center [506, 175] width 237 height 21
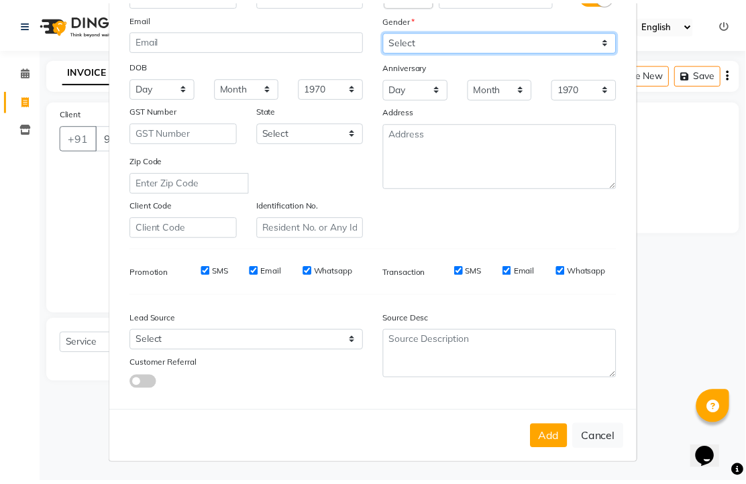
scroll to position [223, 0]
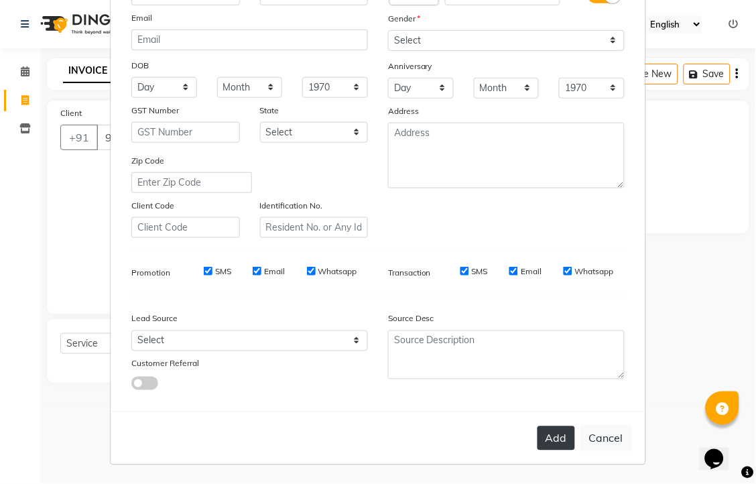
click at [538, 451] on button "Add" at bounding box center [557, 438] width 38 height 24
type input "91******49"
select select
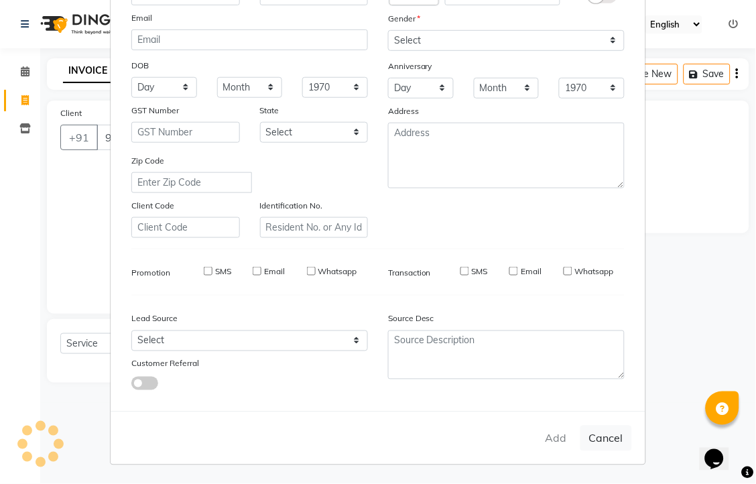
select select
checkbox input "false"
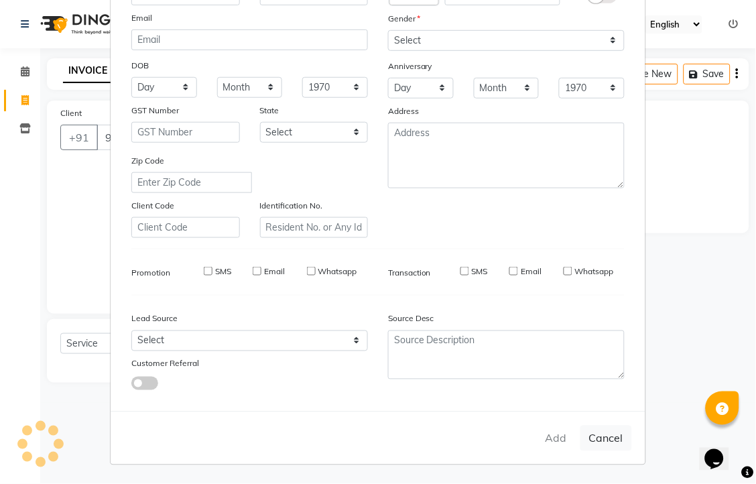
checkbox input "false"
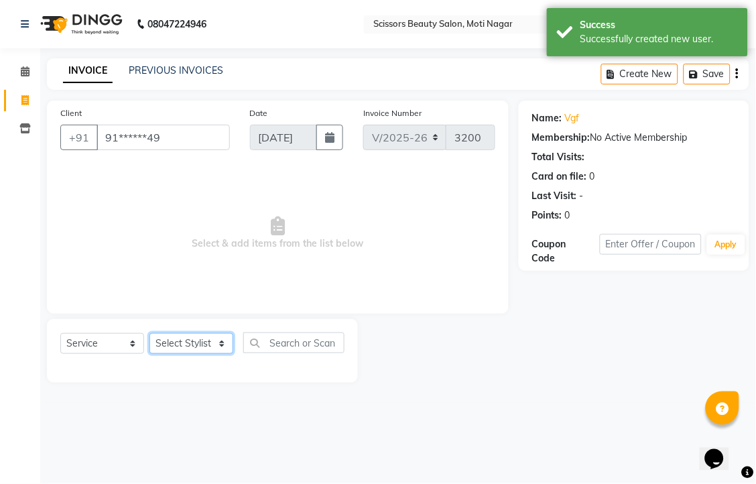
click at [182, 354] on select "Select Stylist Arman [PERSON_NAME] [PERSON_NAME] [PERSON_NAME] Sir Staff" at bounding box center [192, 343] width 84 height 21
select select "89632"
click at [154, 354] on select "Select Stylist Arman [PERSON_NAME] [PERSON_NAME] [PERSON_NAME] Sir Staff" at bounding box center [192, 343] width 84 height 21
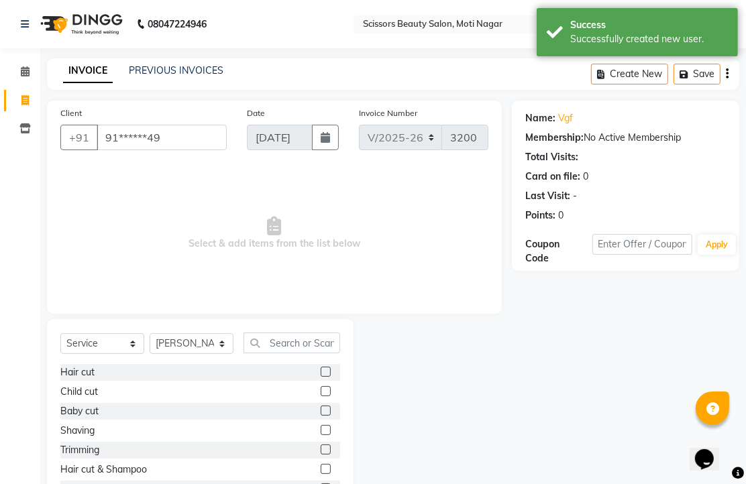
click at [321, 377] on label at bounding box center [326, 372] width 10 height 10
click at [321, 377] on input "checkbox" at bounding box center [325, 372] width 9 height 9
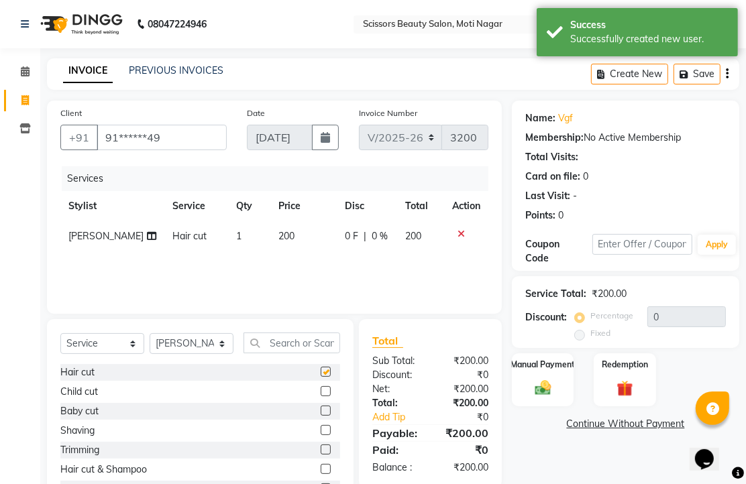
checkbox input "false"
click at [199, 354] on select "Select Stylist Arman [PERSON_NAME] [PERSON_NAME] [PERSON_NAME] Sir Staff" at bounding box center [192, 343] width 84 height 21
select select "81450"
click at [154, 354] on select "Select Stylist Arman [PERSON_NAME] [PERSON_NAME] [PERSON_NAME] Sir Staff" at bounding box center [192, 343] width 84 height 21
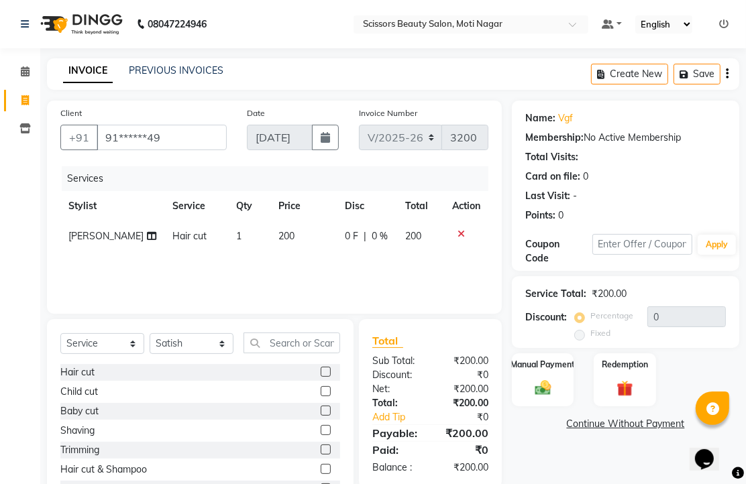
click at [321, 396] on label at bounding box center [326, 391] width 10 height 10
click at [321, 396] on input "checkbox" at bounding box center [325, 392] width 9 height 9
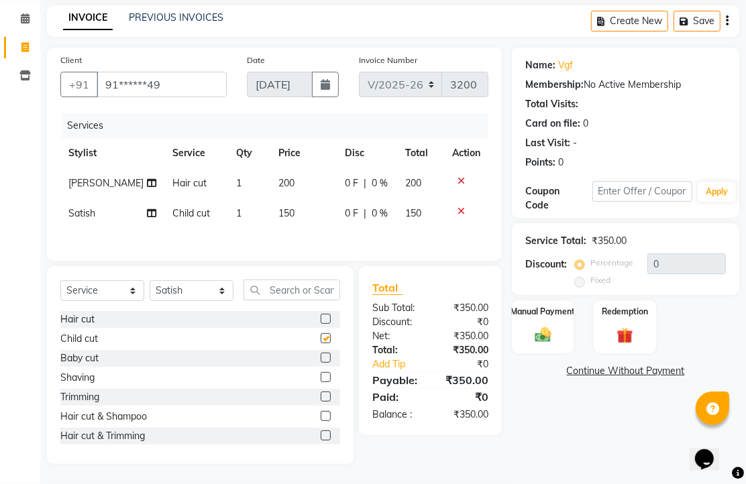
checkbox input "false"
click at [544, 325] on img at bounding box center [542, 334] width 27 height 19
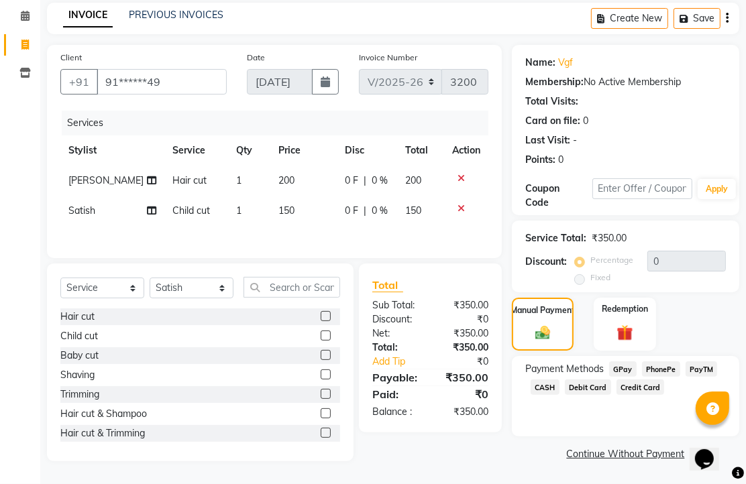
click at [665, 380] on span "Credit Card" at bounding box center [640, 387] width 48 height 15
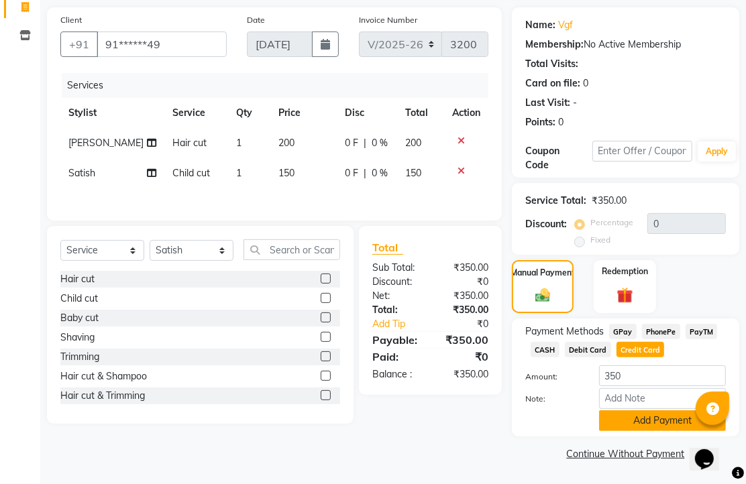
click at [627, 410] on button "Add Payment" at bounding box center [662, 420] width 127 height 21
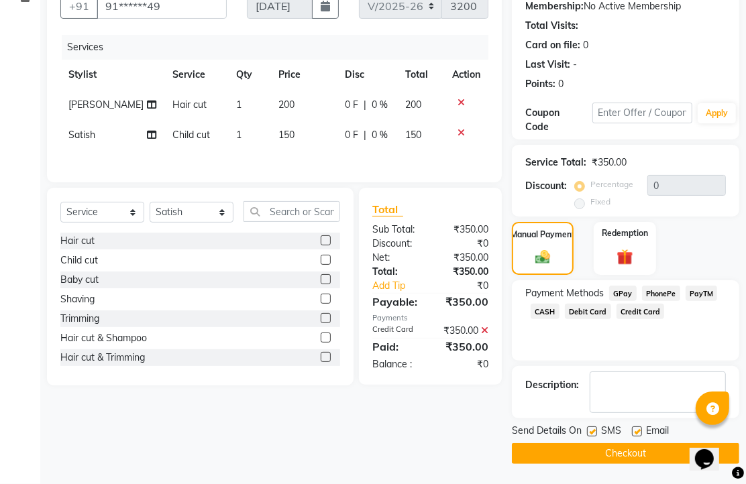
scroll to position [204, 0]
click at [642, 428] on label at bounding box center [637, 431] width 10 height 10
click at [640, 428] on input "checkbox" at bounding box center [636, 432] width 9 height 9
checkbox input "false"
click at [638, 443] on button "Checkout" at bounding box center [625, 453] width 227 height 21
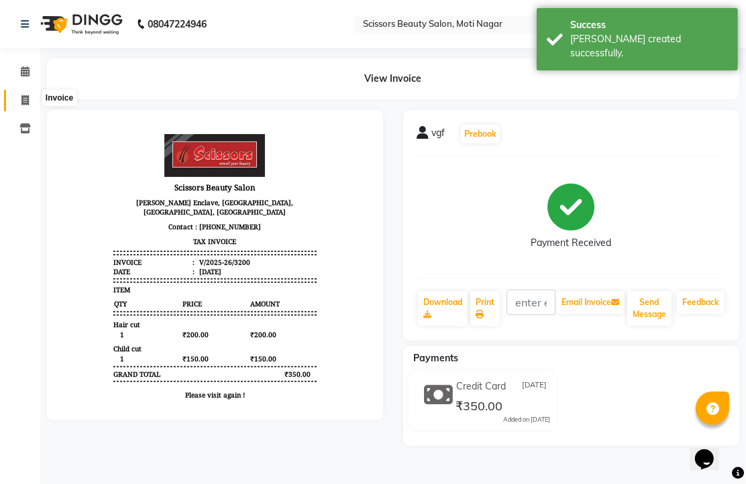
click at [25, 95] on span at bounding box center [24, 100] width 23 height 15
select select "service"
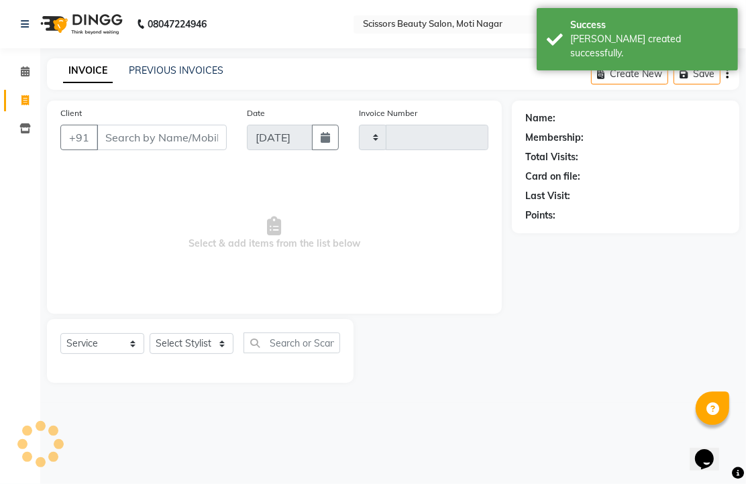
type input "3201"
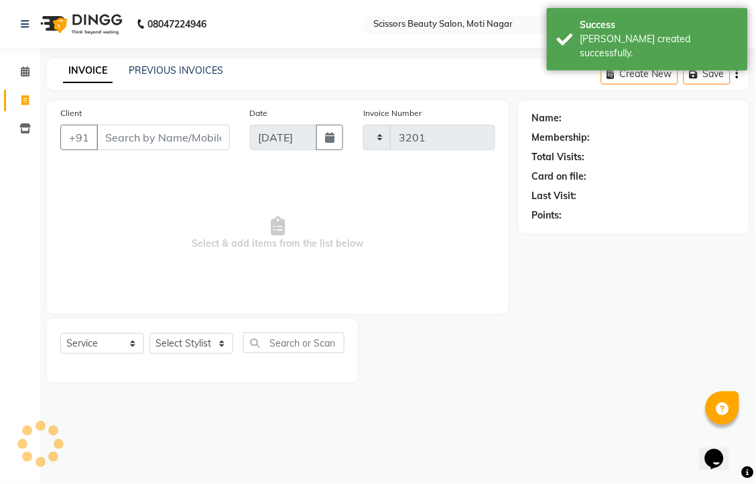
select select "7057"
click at [196, 150] on input "Client" at bounding box center [163, 137] width 133 height 25
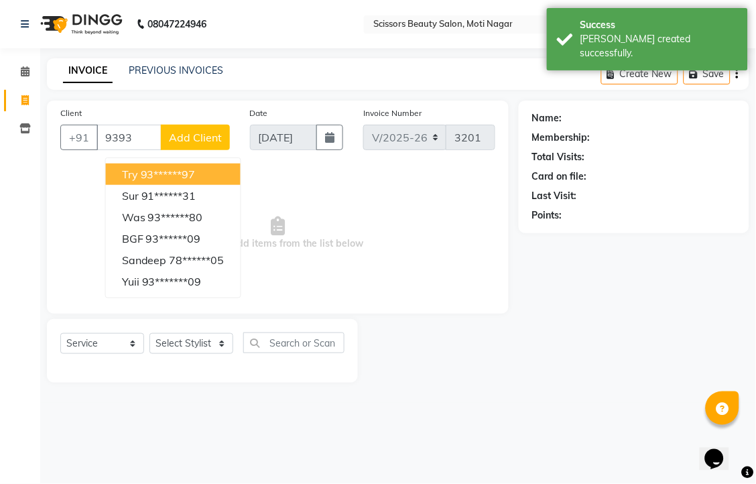
click at [188, 181] on ngb-highlight "93******97" at bounding box center [168, 174] width 55 height 13
type input "93******97"
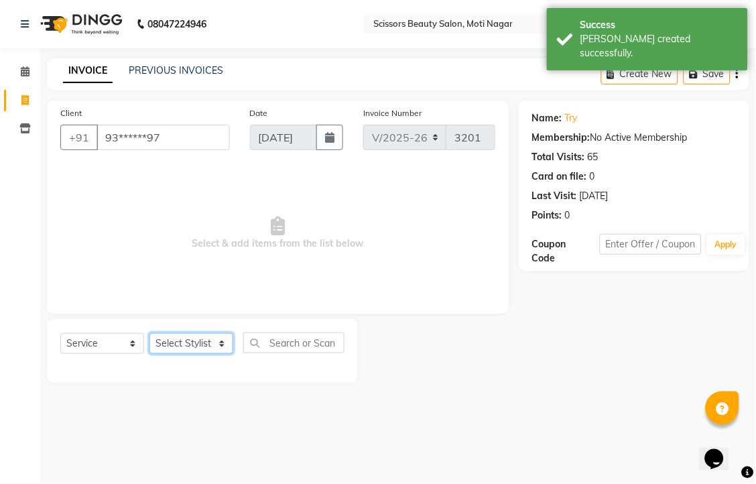
click at [182, 354] on select "Select Stylist Arman [PERSON_NAME] [PERSON_NAME] [PERSON_NAME] Sir Staff" at bounding box center [192, 343] width 84 height 21
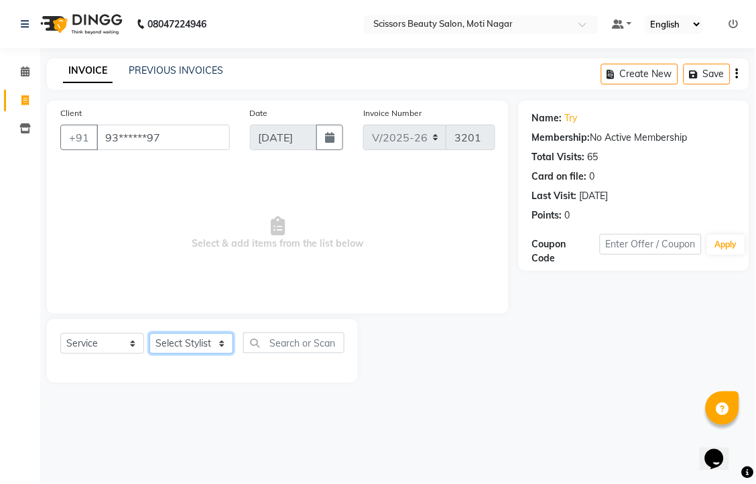
select select "58456"
click at [154, 354] on select "Select Stylist Arman [PERSON_NAME] [PERSON_NAME] [PERSON_NAME] Sir Staff" at bounding box center [192, 343] width 84 height 21
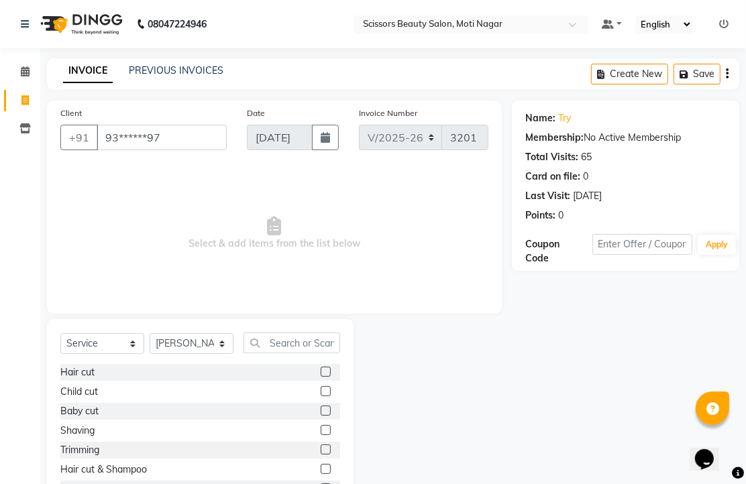
click at [321, 377] on label at bounding box center [326, 372] width 10 height 10
click at [321, 377] on input "checkbox" at bounding box center [325, 372] width 9 height 9
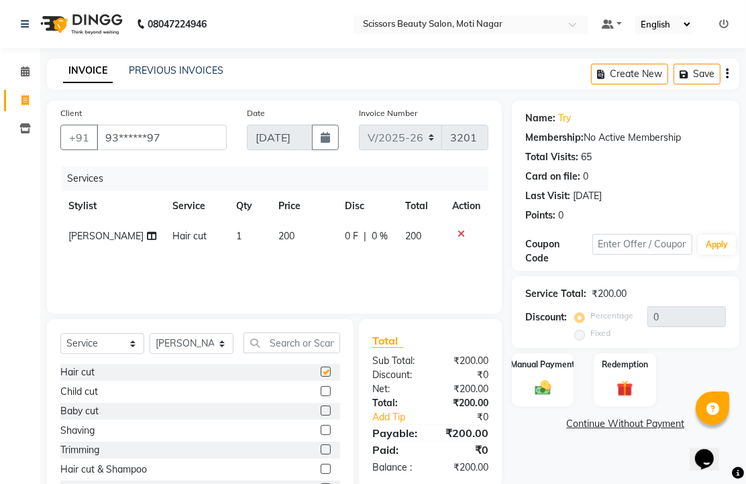
checkbox input "false"
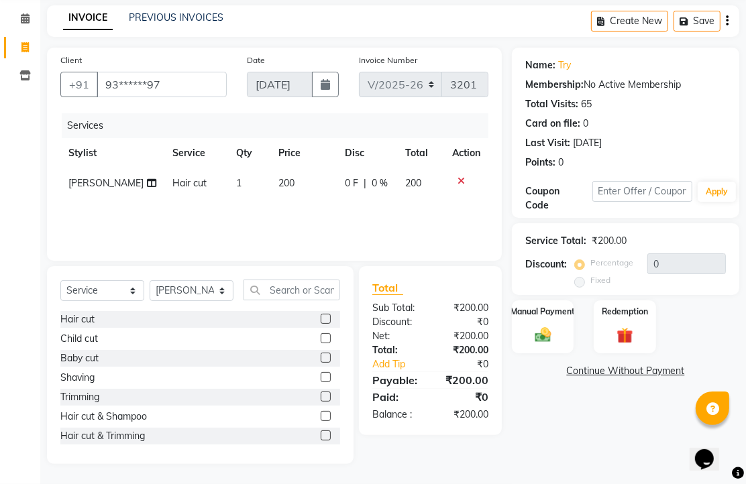
scroll to position [105, 0]
click at [541, 327] on img at bounding box center [542, 334] width 27 height 19
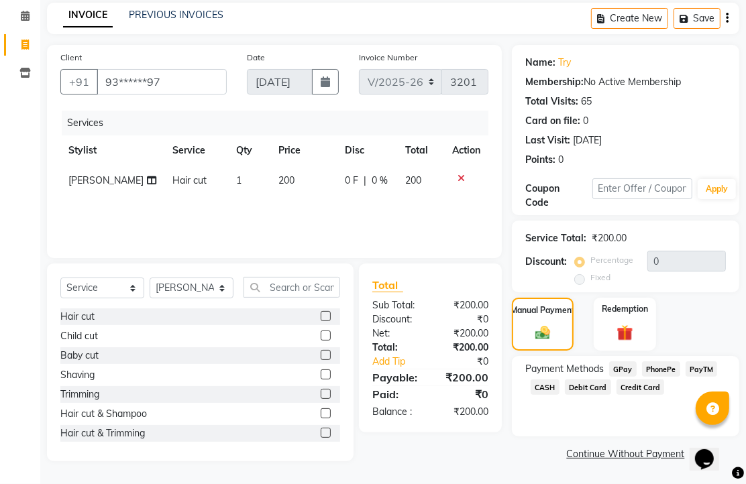
click at [669, 365] on span "PhonePe" at bounding box center [661, 368] width 38 height 15
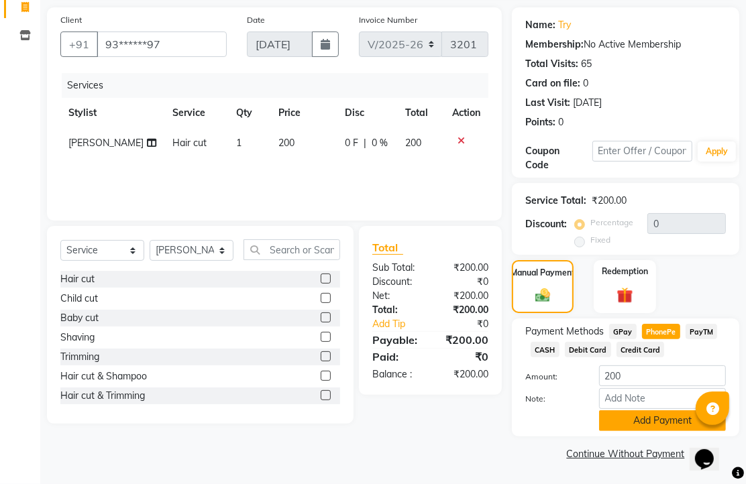
click at [654, 410] on button "Add Payment" at bounding box center [662, 420] width 127 height 21
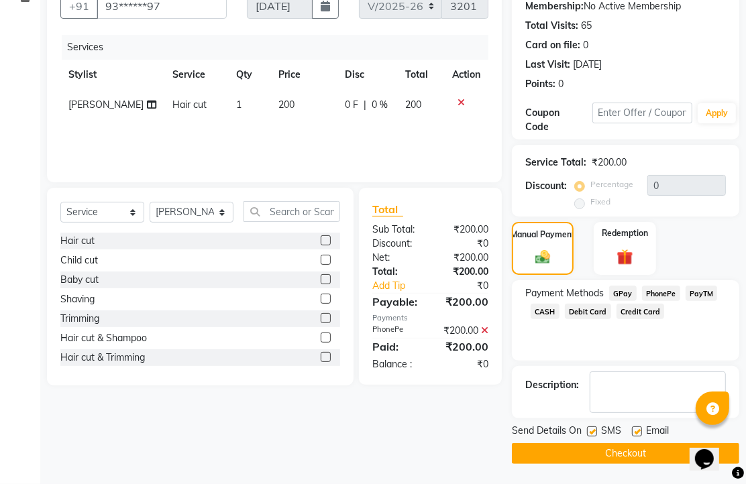
scroll to position [204, 0]
click at [639, 426] on label at bounding box center [637, 431] width 10 height 10
click at [639, 428] on input "checkbox" at bounding box center [636, 432] width 9 height 9
checkbox input "false"
click at [628, 443] on button "Checkout" at bounding box center [625, 453] width 227 height 21
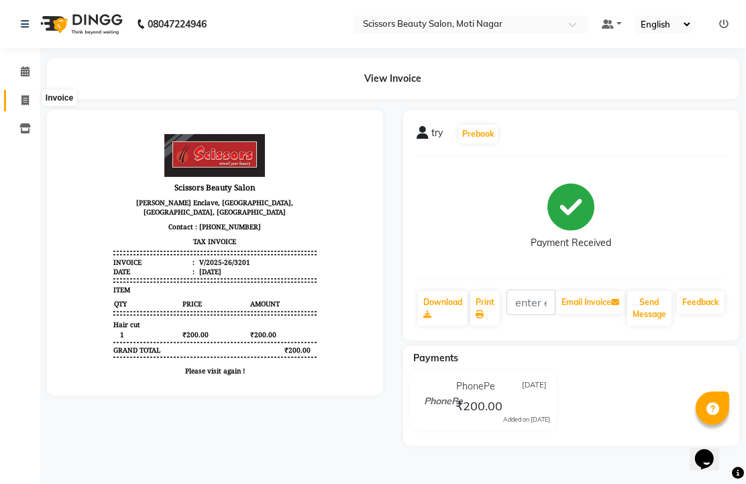
click at [20, 93] on span at bounding box center [24, 100] width 23 height 15
select select "service"
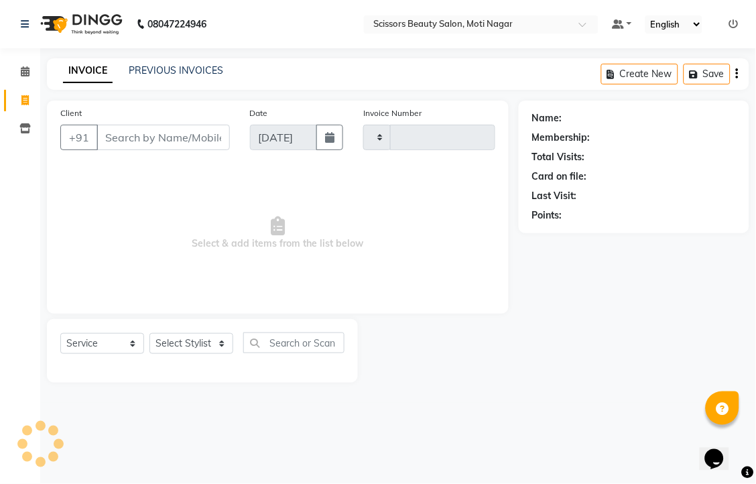
type input "3202"
select select "7057"
click at [145, 150] on input "Client" at bounding box center [163, 137] width 133 height 25
type input "9030110214"
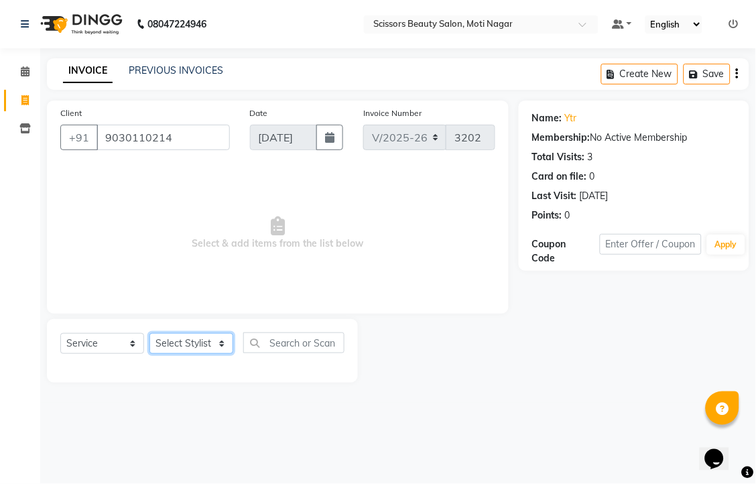
drag, startPoint x: 218, startPoint y: 376, endPoint x: 212, endPoint y: 367, distance: 10.1
click at [217, 354] on select "Select Stylist Arman [PERSON_NAME] [PERSON_NAME] [PERSON_NAME] Sir Staff" at bounding box center [192, 343] width 84 height 21
select select "81450"
click at [154, 354] on select "Select Stylist Arman [PERSON_NAME] [PERSON_NAME] [PERSON_NAME] Sir Staff" at bounding box center [192, 343] width 84 height 21
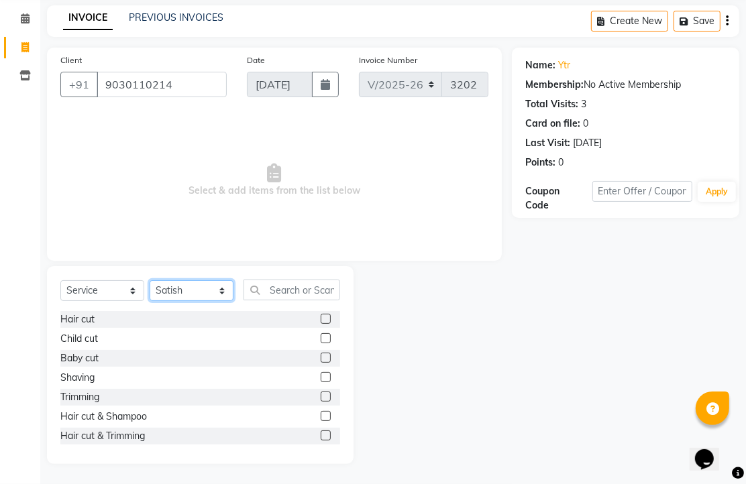
scroll to position [74, 0]
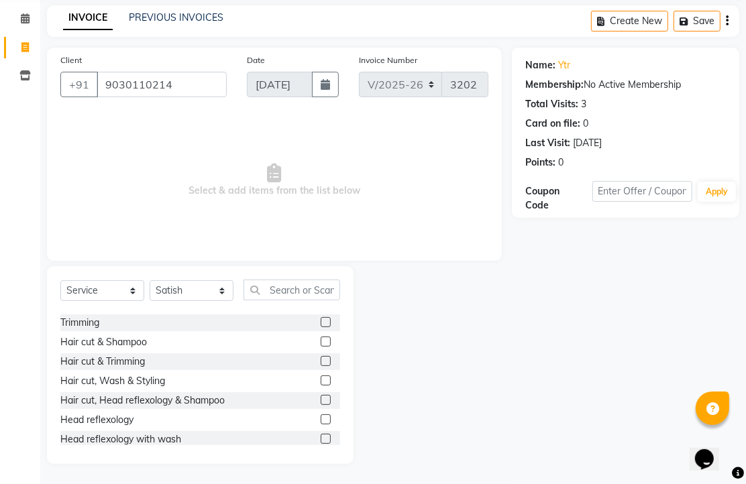
click at [321, 362] on label at bounding box center [326, 361] width 10 height 10
click at [321, 362] on input "checkbox" at bounding box center [325, 361] width 9 height 9
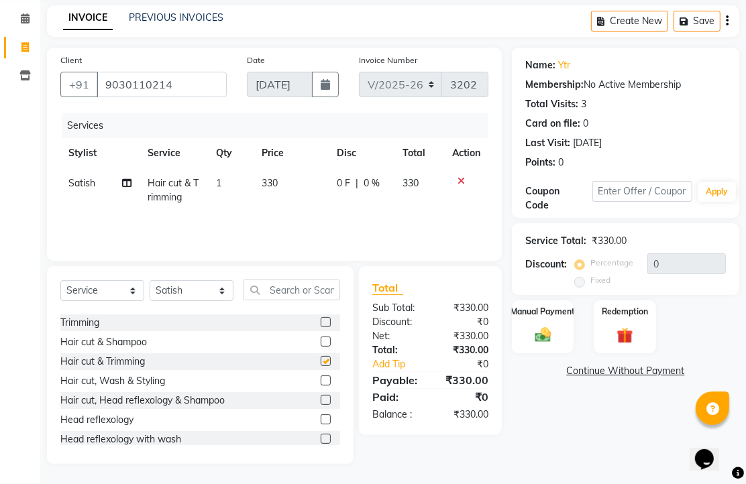
checkbox input "false"
click at [542, 333] on img at bounding box center [542, 334] width 27 height 19
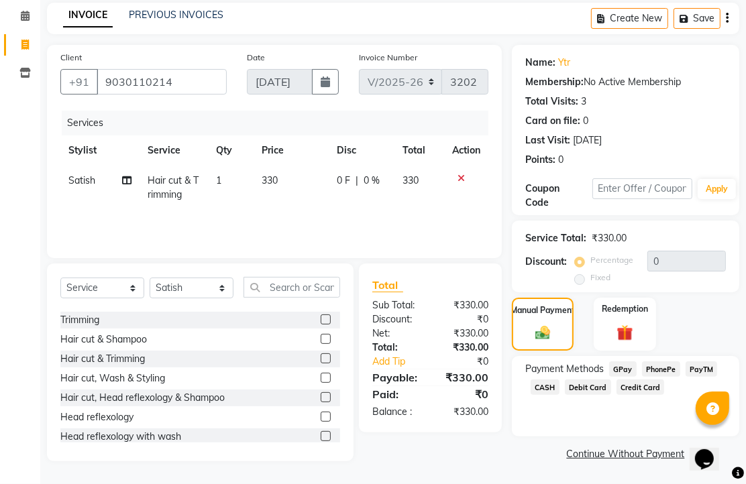
scroll to position [109, 0]
click at [667, 369] on span "PhonePe" at bounding box center [661, 368] width 38 height 15
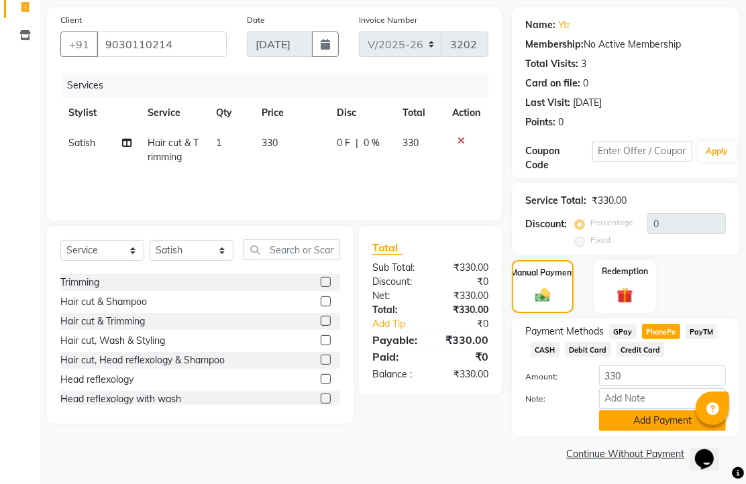
scroll to position [166, 0]
click at [681, 412] on button "Add Payment" at bounding box center [662, 420] width 127 height 21
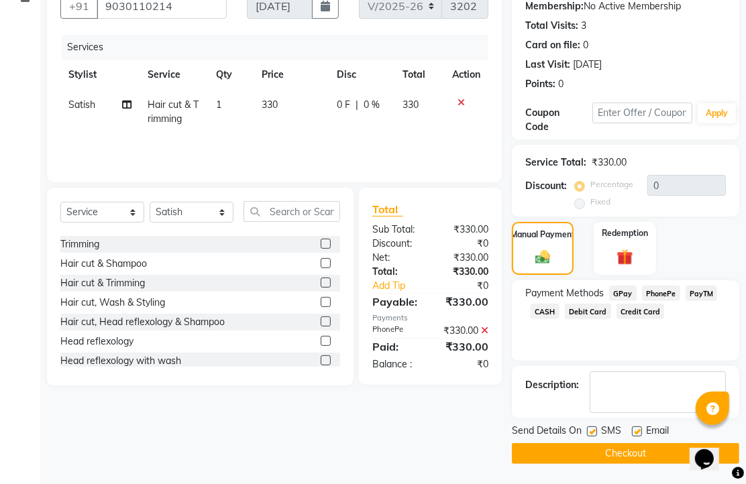
scroll to position [204, 0]
click at [642, 426] on label at bounding box center [637, 431] width 10 height 10
click at [640, 428] on input "checkbox" at bounding box center [636, 432] width 9 height 9
checkbox input "false"
click at [634, 451] on button "Checkout" at bounding box center [625, 453] width 227 height 21
